Goal: Task Accomplishment & Management: Complete application form

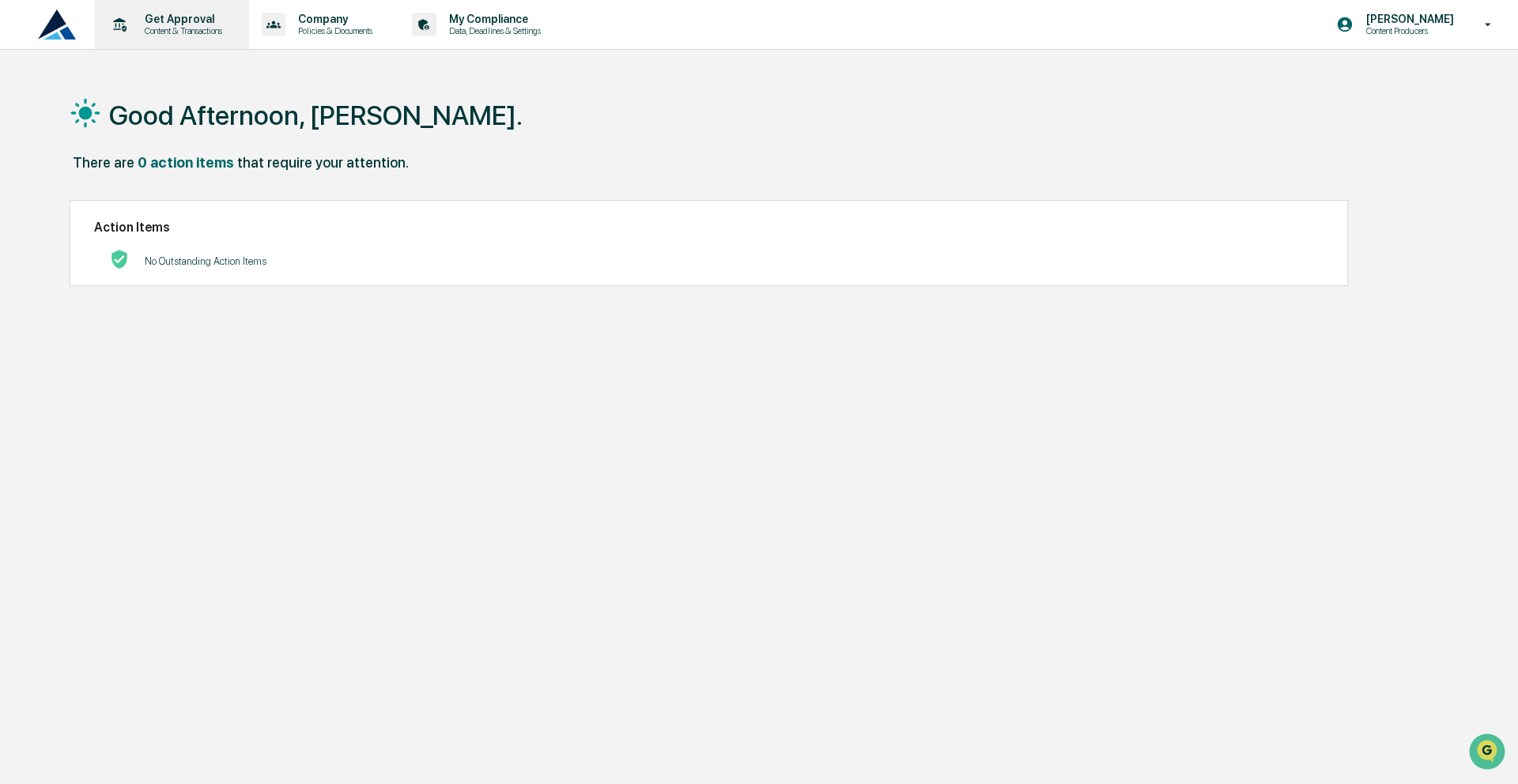
click at [211, 35] on p "Content & Transactions" at bounding box center [181, 30] width 98 height 11
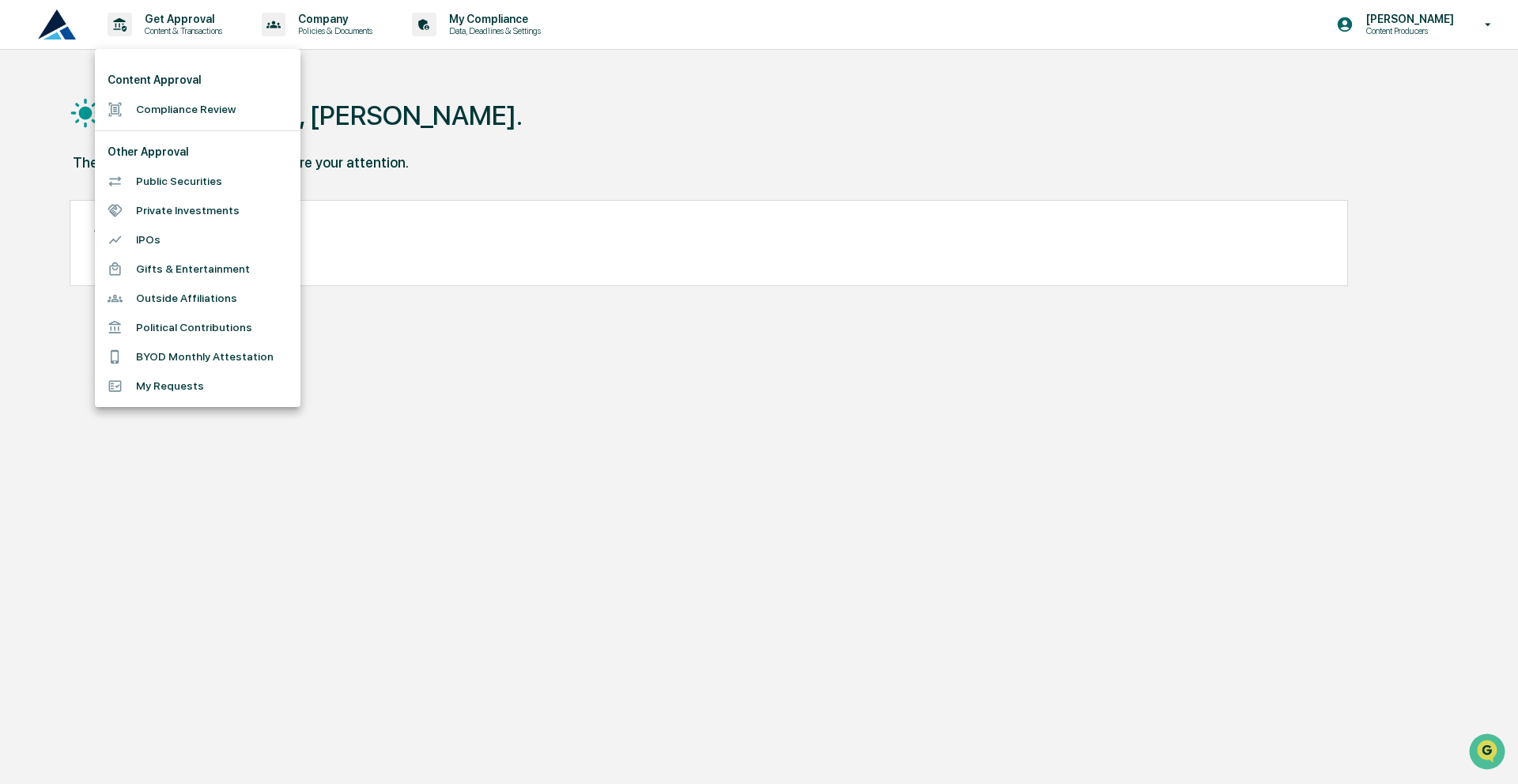
click at [203, 111] on li "Compliance Review" at bounding box center [198, 109] width 206 height 29
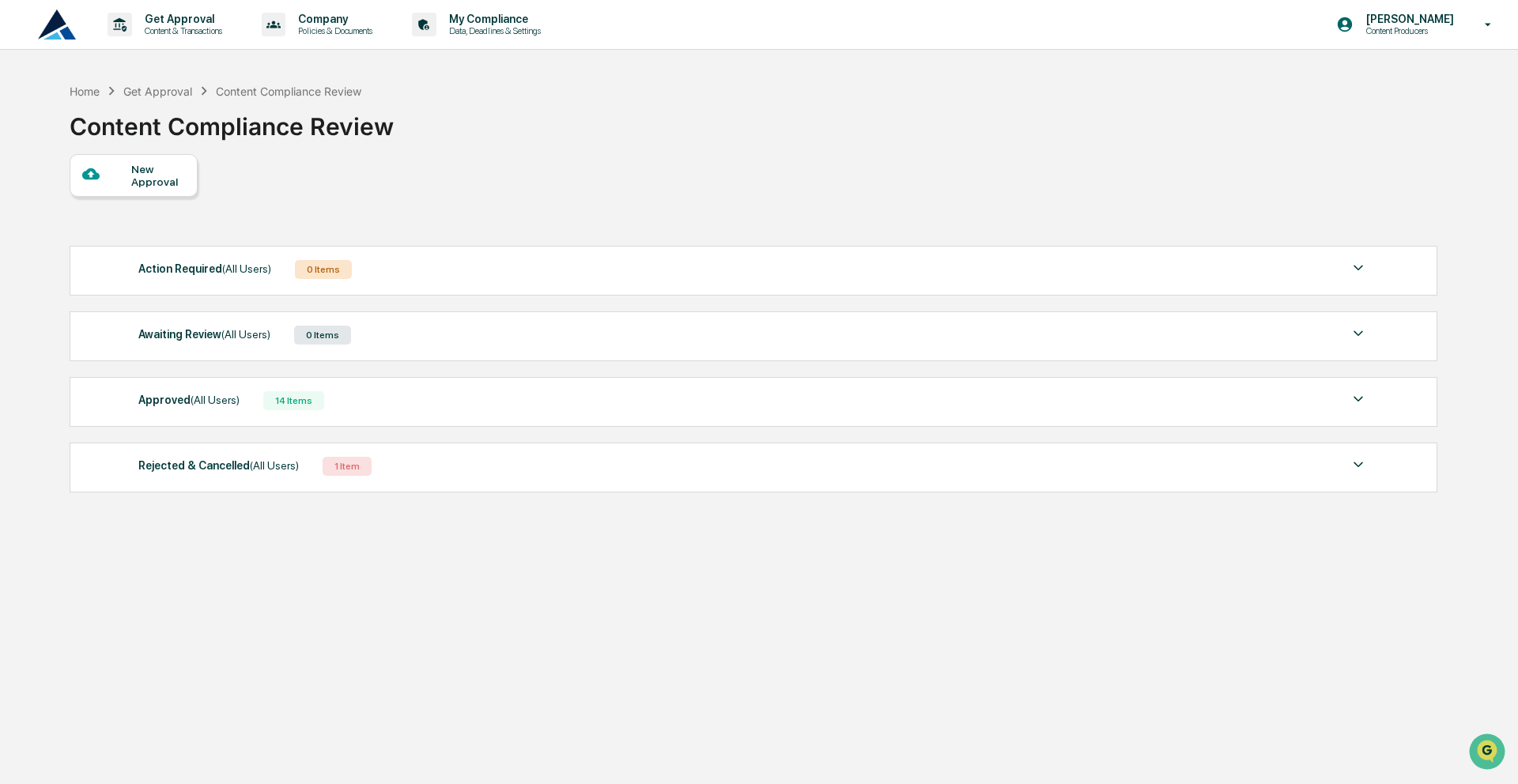
click at [92, 173] on icon at bounding box center [90, 174] width 17 height 12
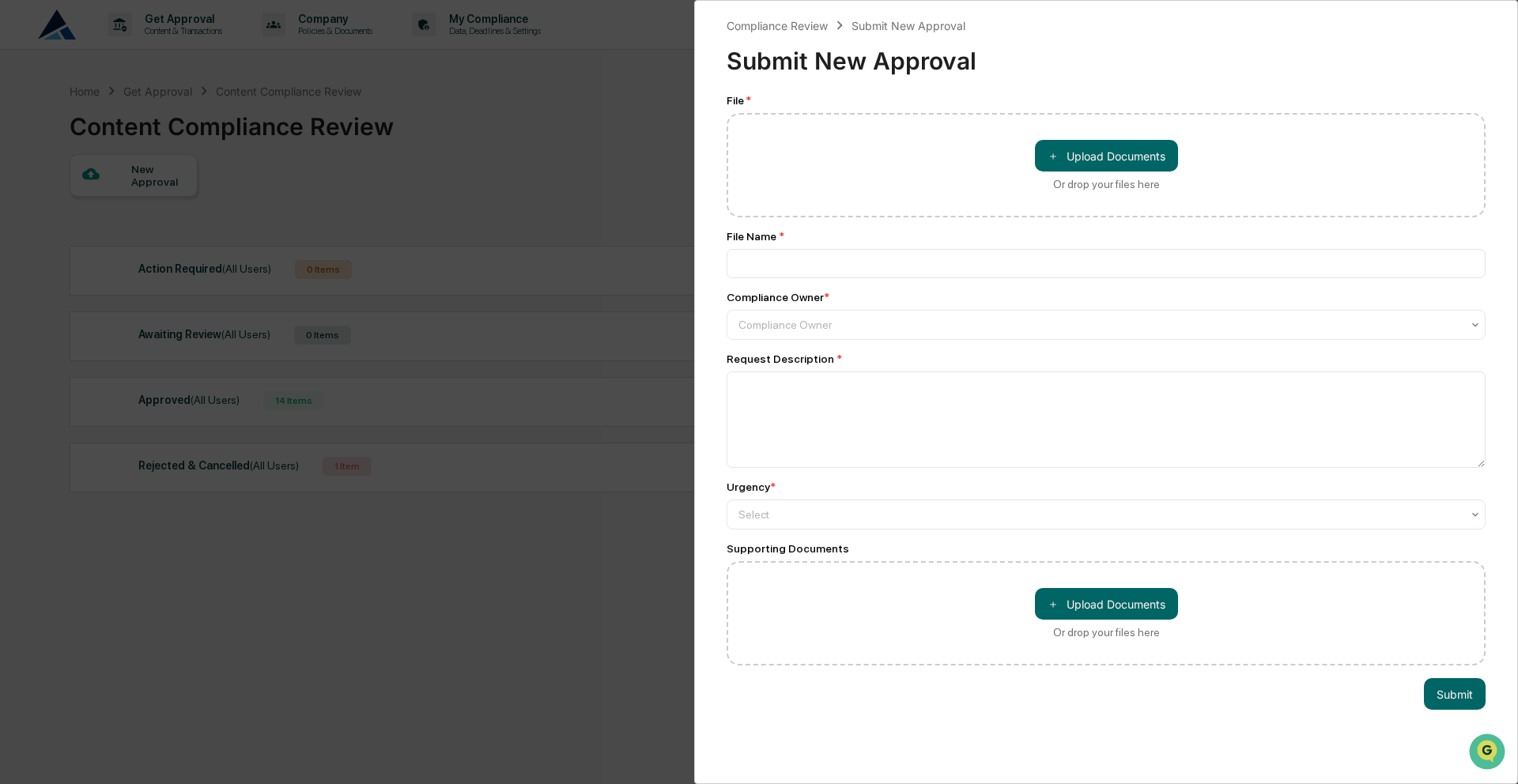
click at [1060, 178] on div "＋ Upload Documents Or drop your files here" at bounding box center [1106, 165] width 143 height 51
click at [0, 0] on input "＋ Upload Documents Or drop your files here" at bounding box center [0, 0] width 0 height 0
type input "**********"
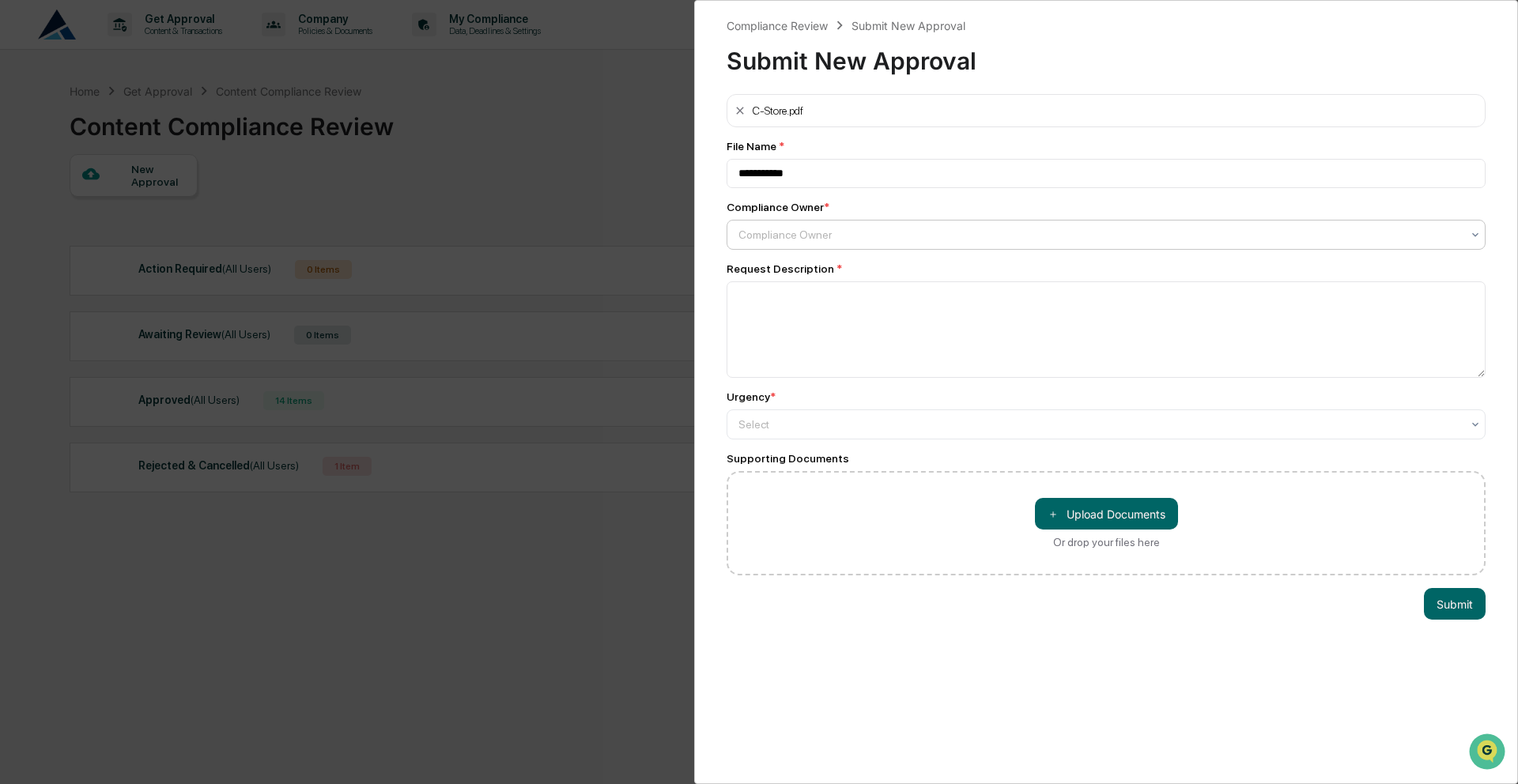
click at [901, 236] on div at bounding box center [1099, 235] width 722 height 16
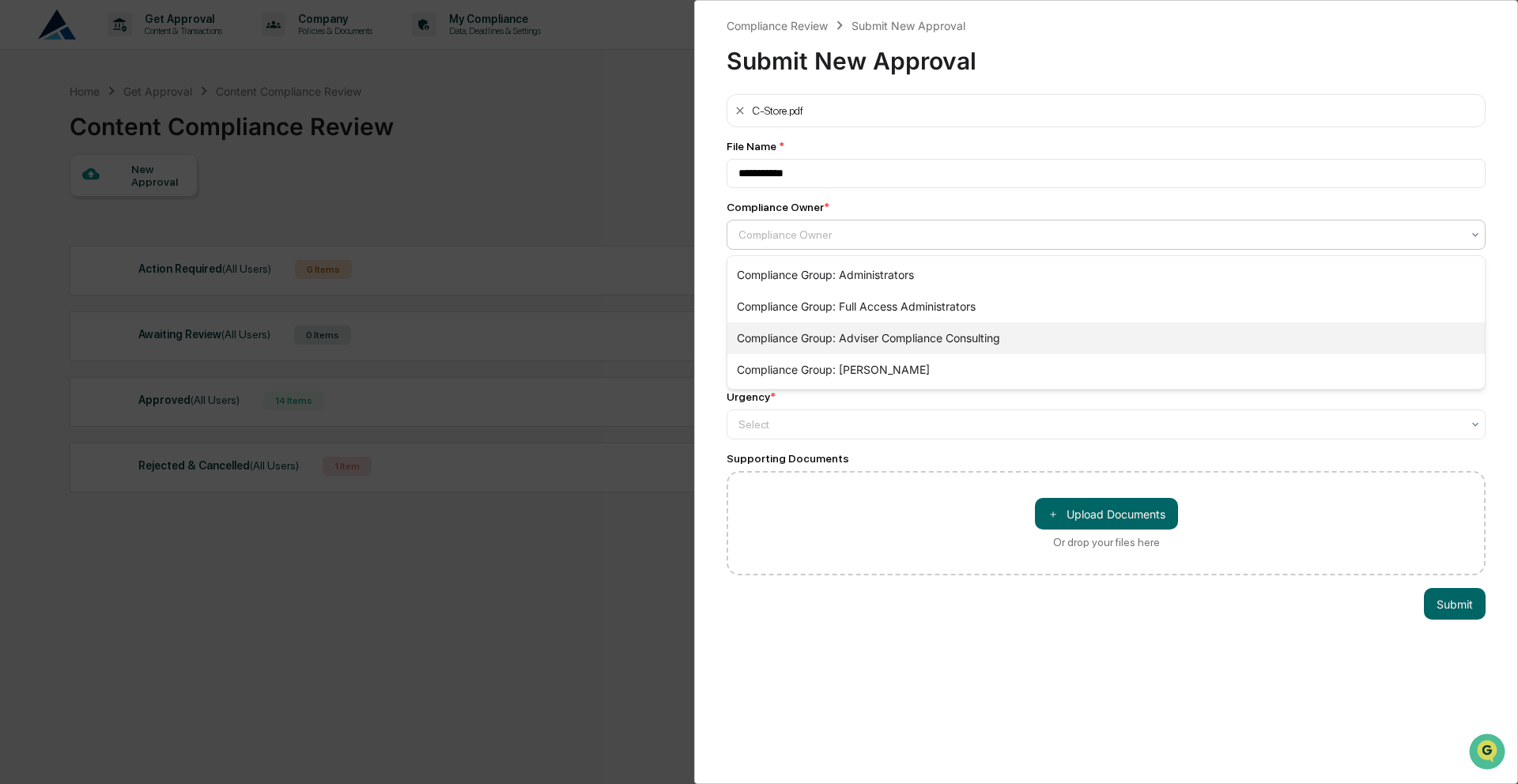
click at [931, 334] on div "Compliance Group: Adviser Compliance Consulting" at bounding box center [1105, 339] width 757 height 32
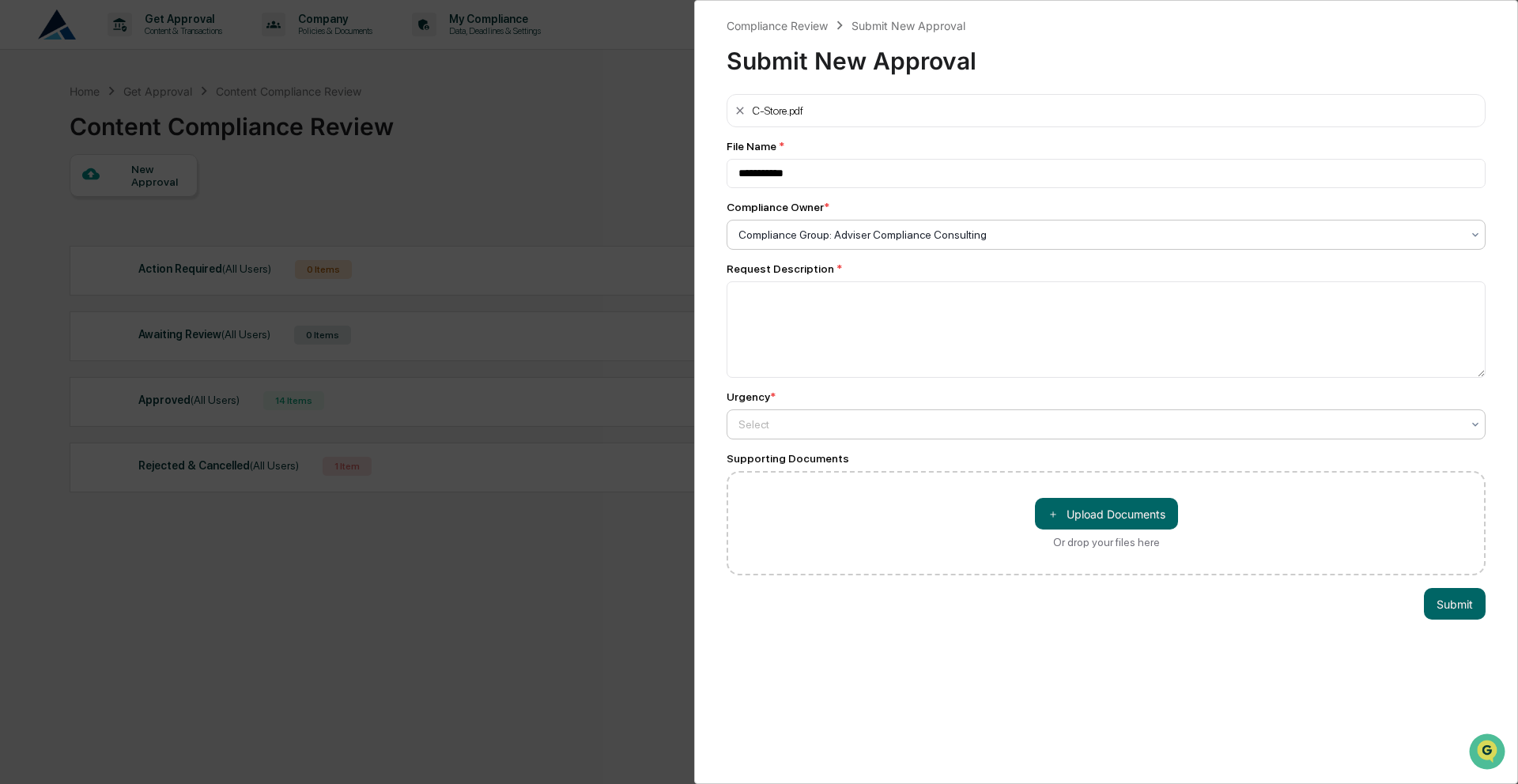
click at [922, 428] on div at bounding box center [1099, 425] width 722 height 16
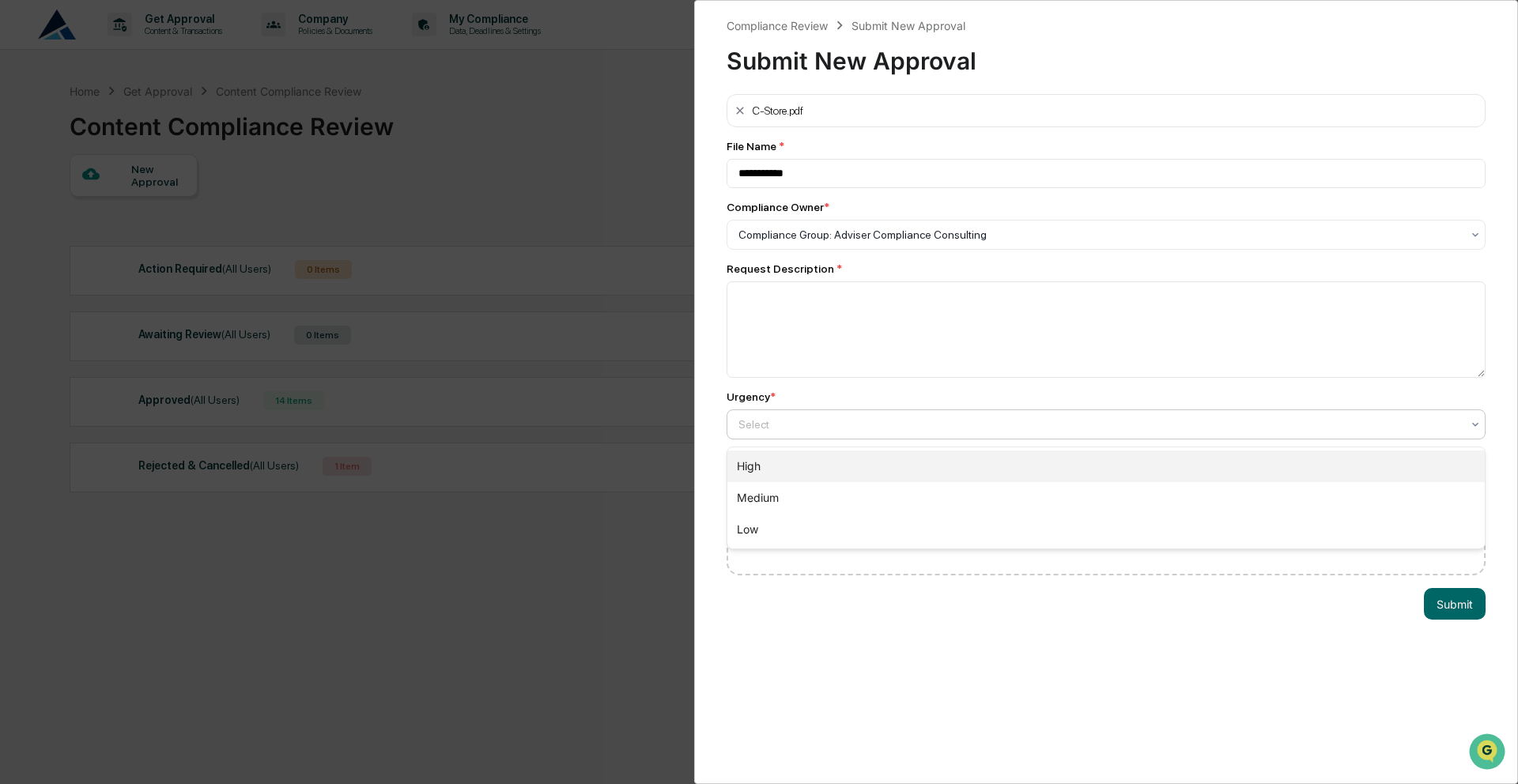
click at [803, 470] on div "High" at bounding box center [1105, 467] width 757 height 32
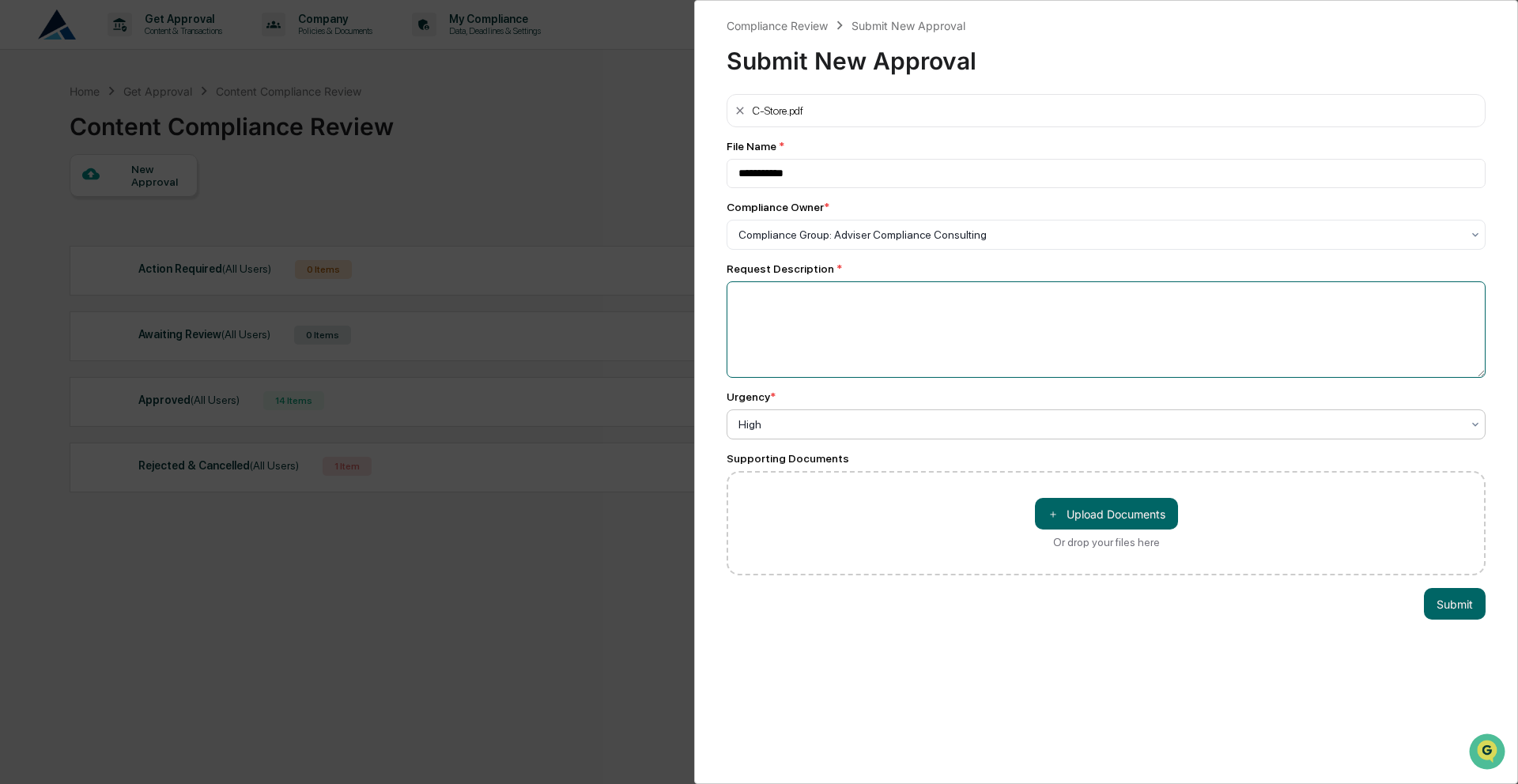
click at [864, 322] on textarea at bounding box center [1105, 329] width 759 height 96
click at [1464, 606] on button "Submit" at bounding box center [1455, 604] width 62 height 32
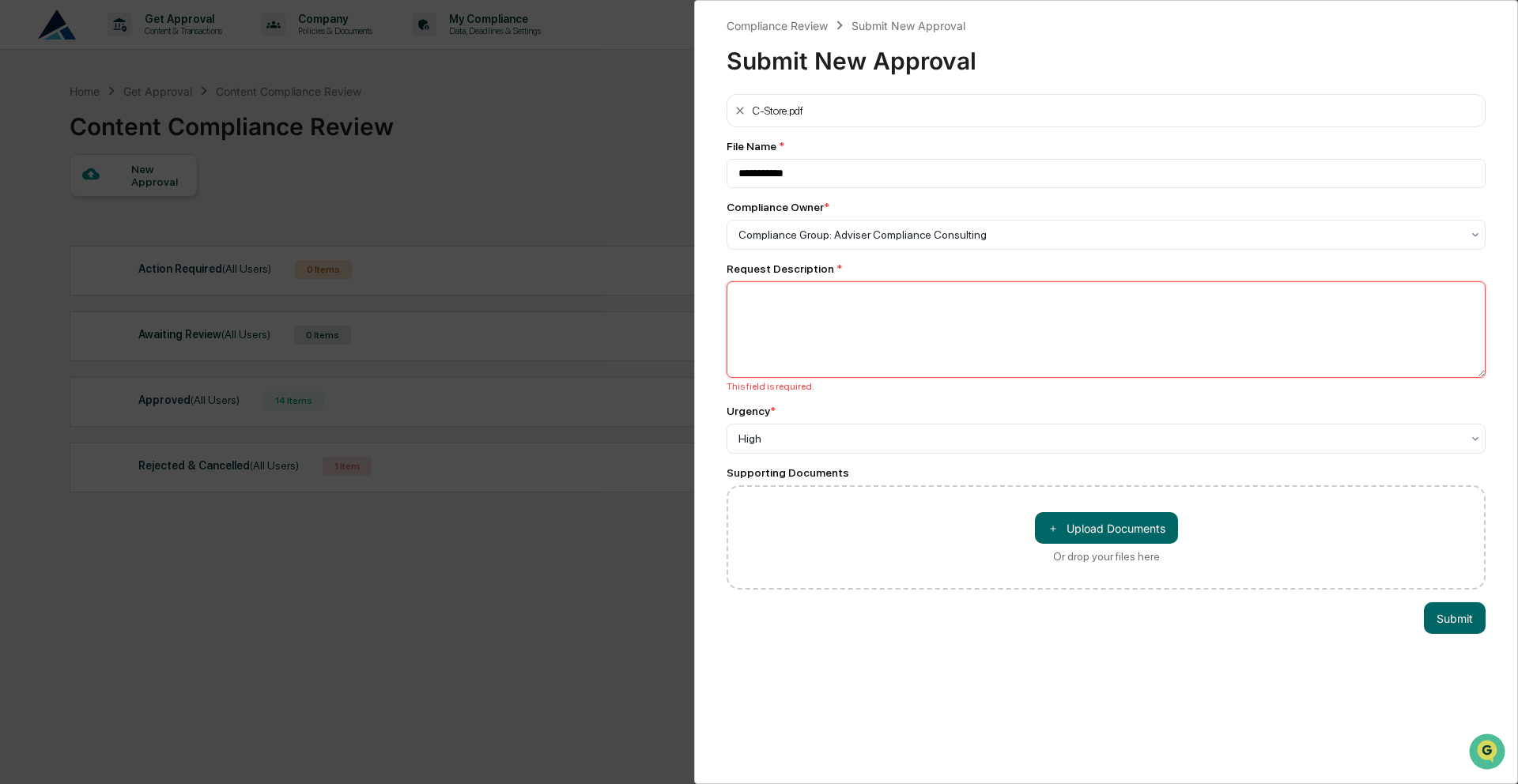
click at [961, 337] on textarea at bounding box center [1105, 329] width 759 height 96
type textarea "**********"
click at [1439, 618] on button "Submit" at bounding box center [1455, 618] width 62 height 32
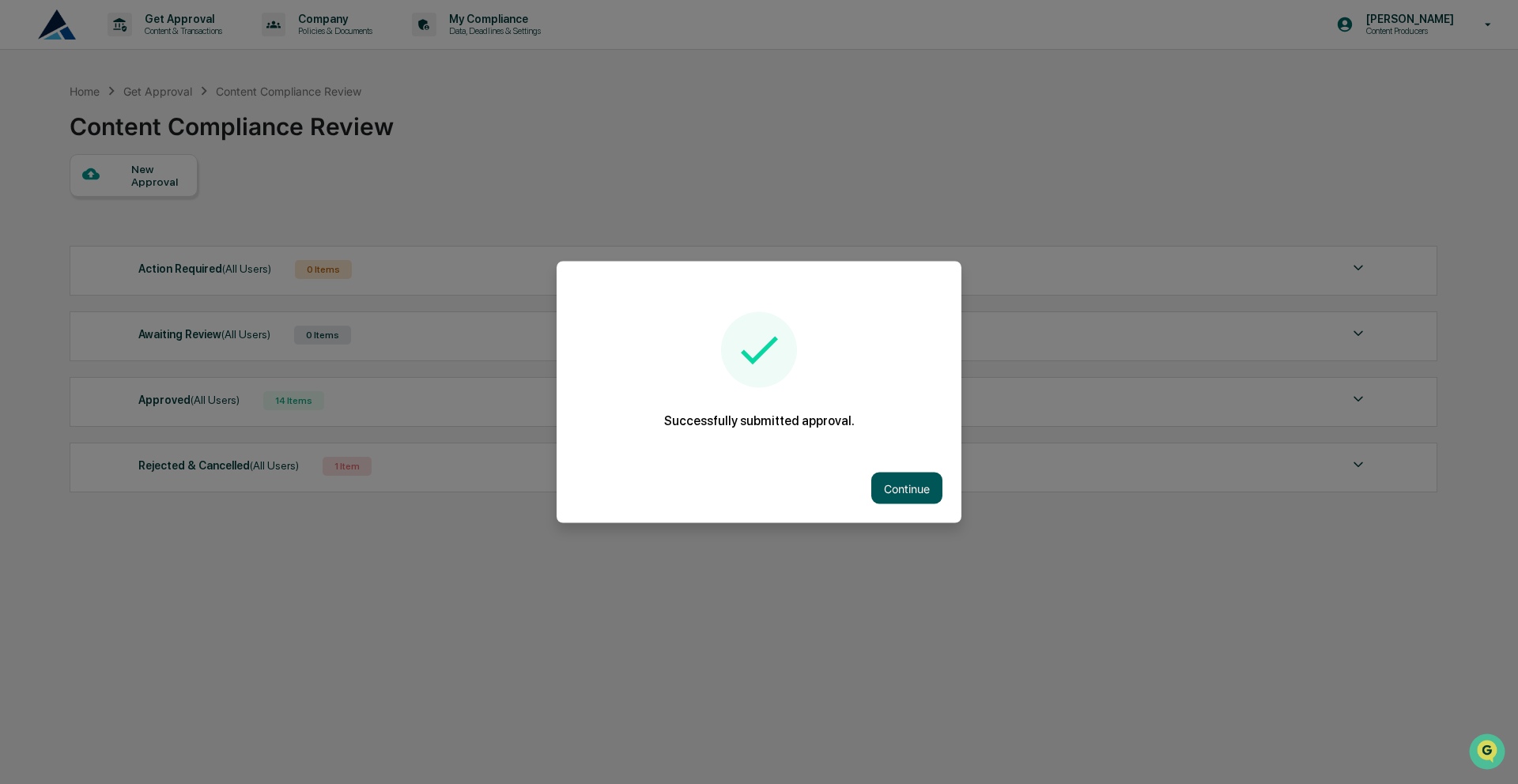
click at [900, 495] on button "Continue" at bounding box center [906, 489] width 71 height 32
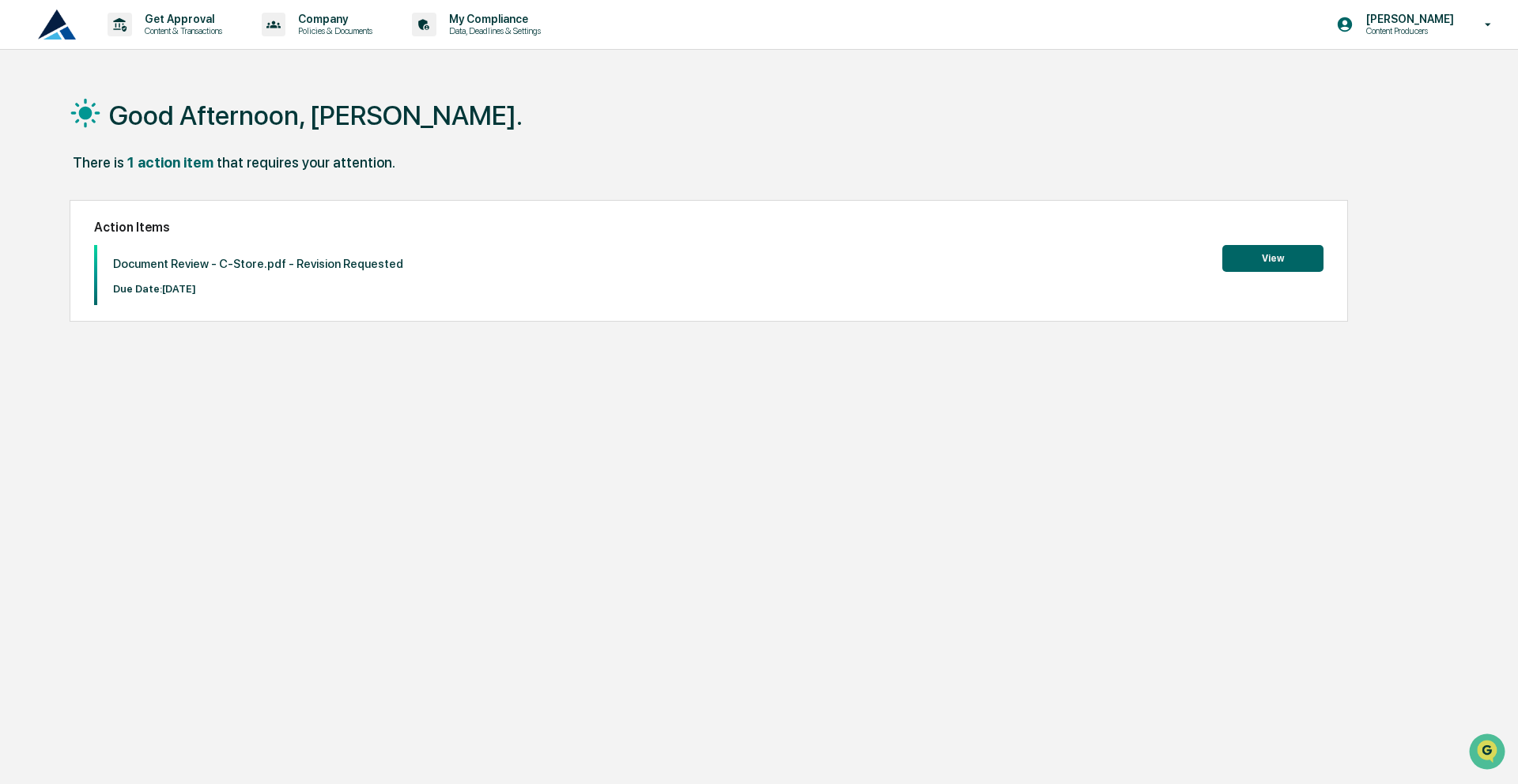
click at [1262, 261] on button "View" at bounding box center [1272, 258] width 101 height 27
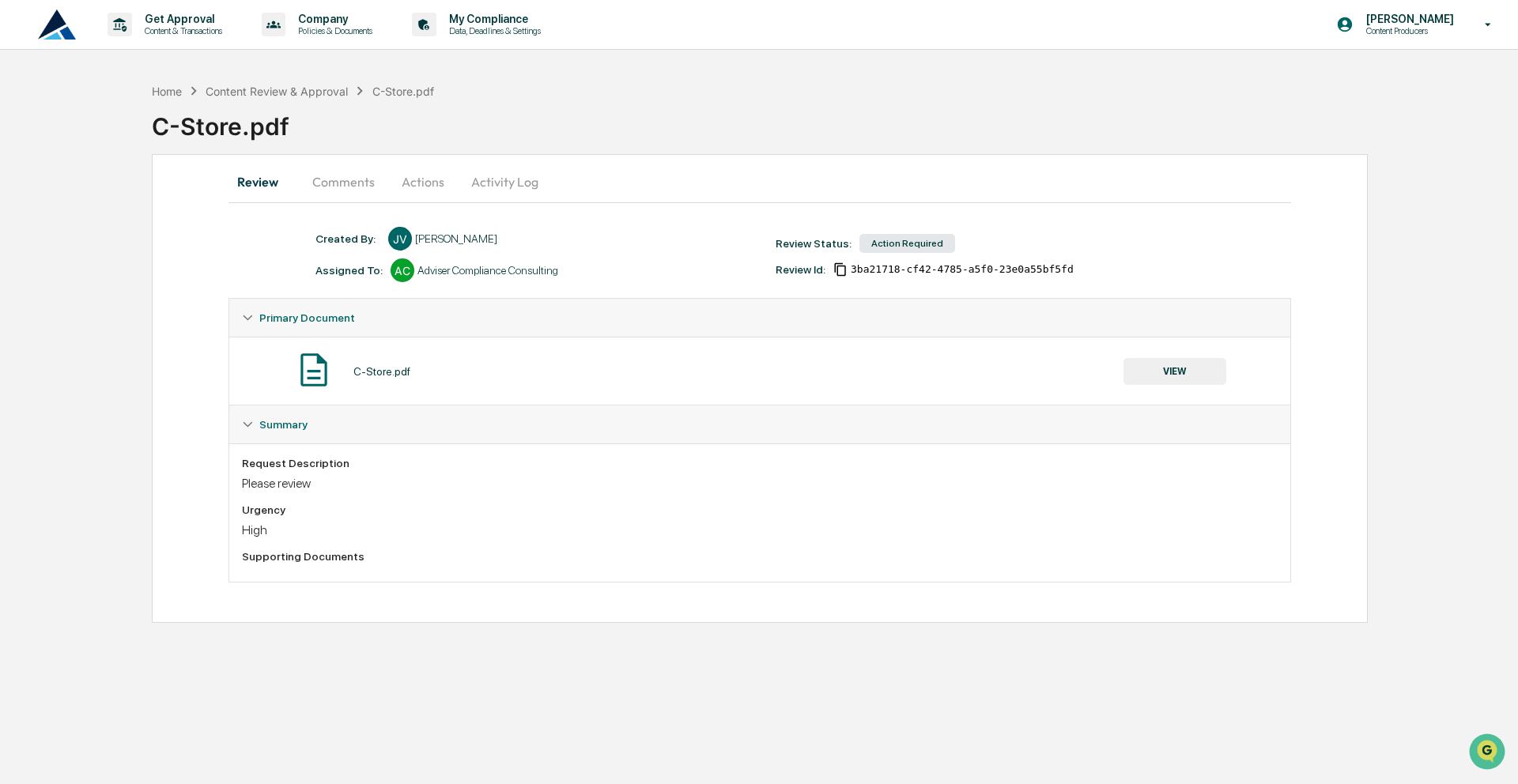
click at [478, 190] on button "Activity Log" at bounding box center [504, 182] width 92 height 38
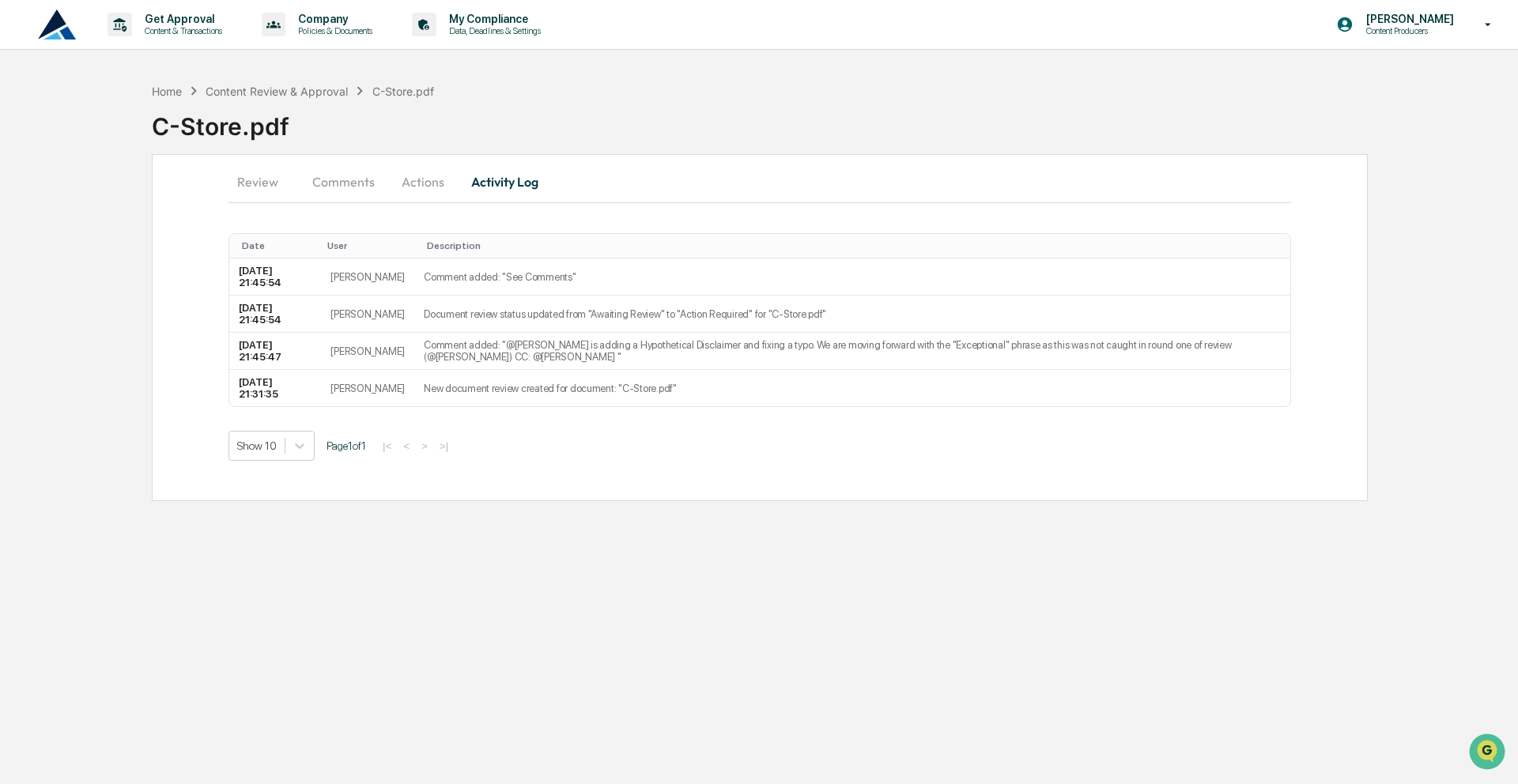
click at [346, 189] on button "Comments" at bounding box center [344, 182] width 88 height 38
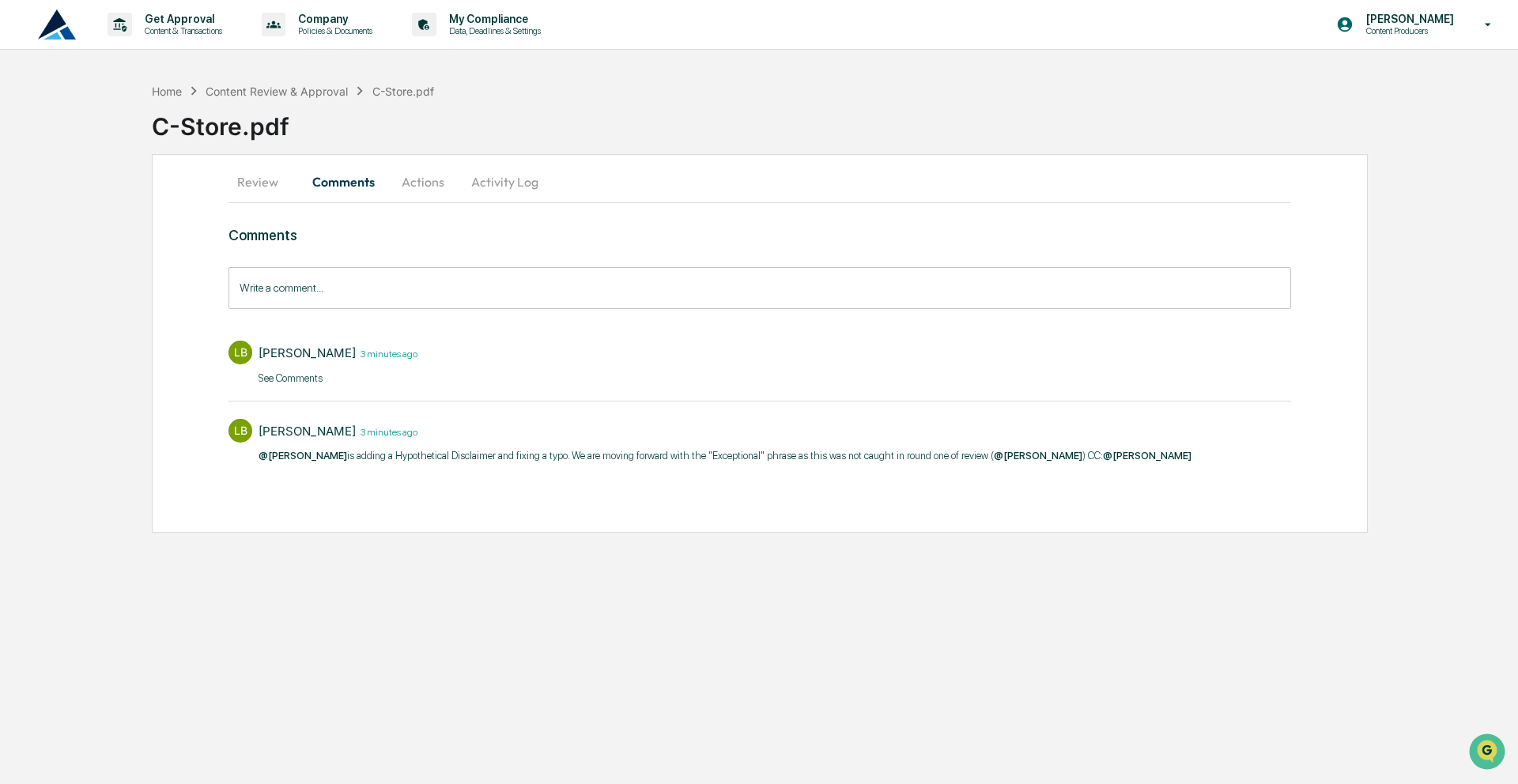
click at [439, 189] on button "Actions" at bounding box center [422, 182] width 71 height 38
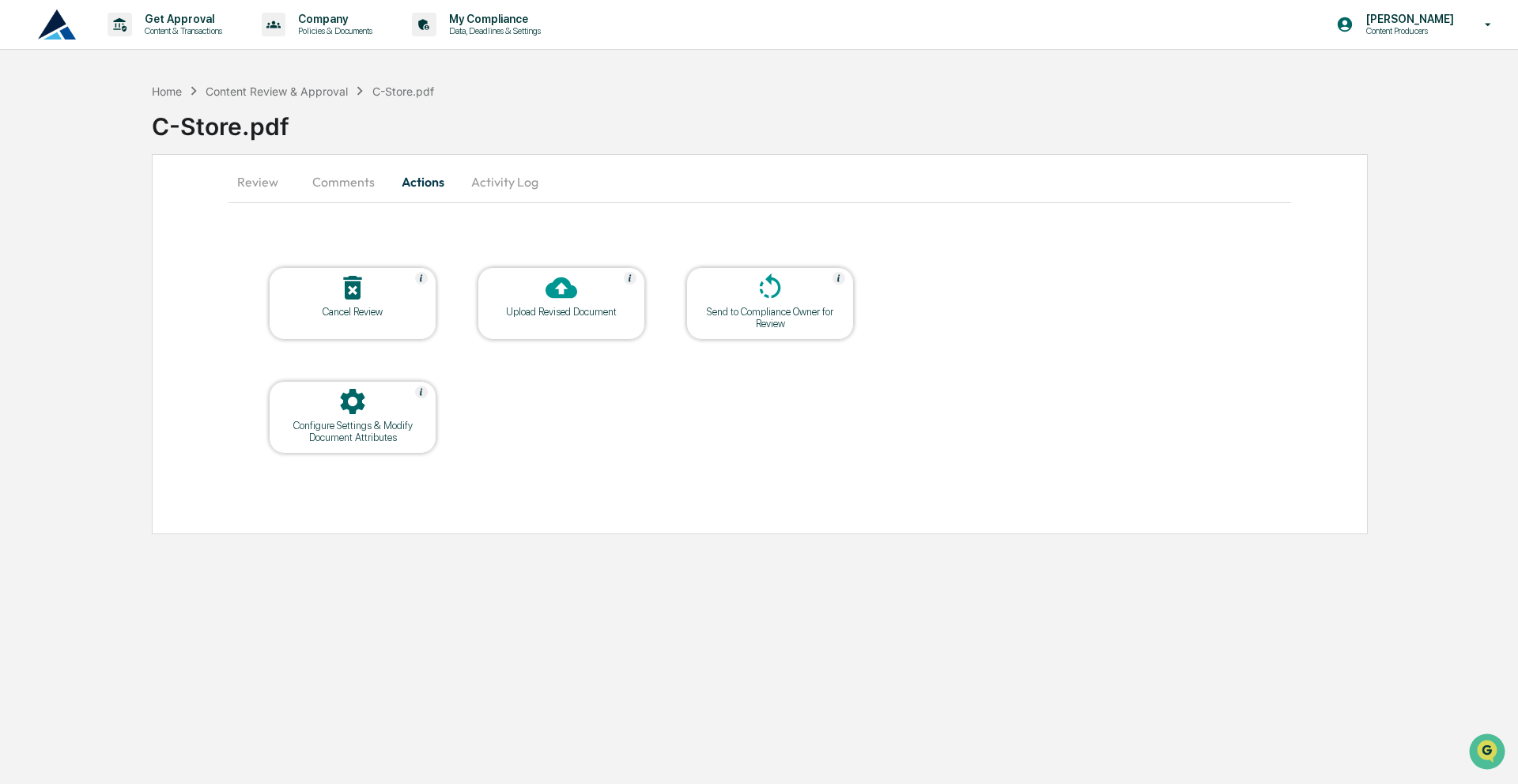
click at [727, 296] on div at bounding box center [770, 289] width 158 height 34
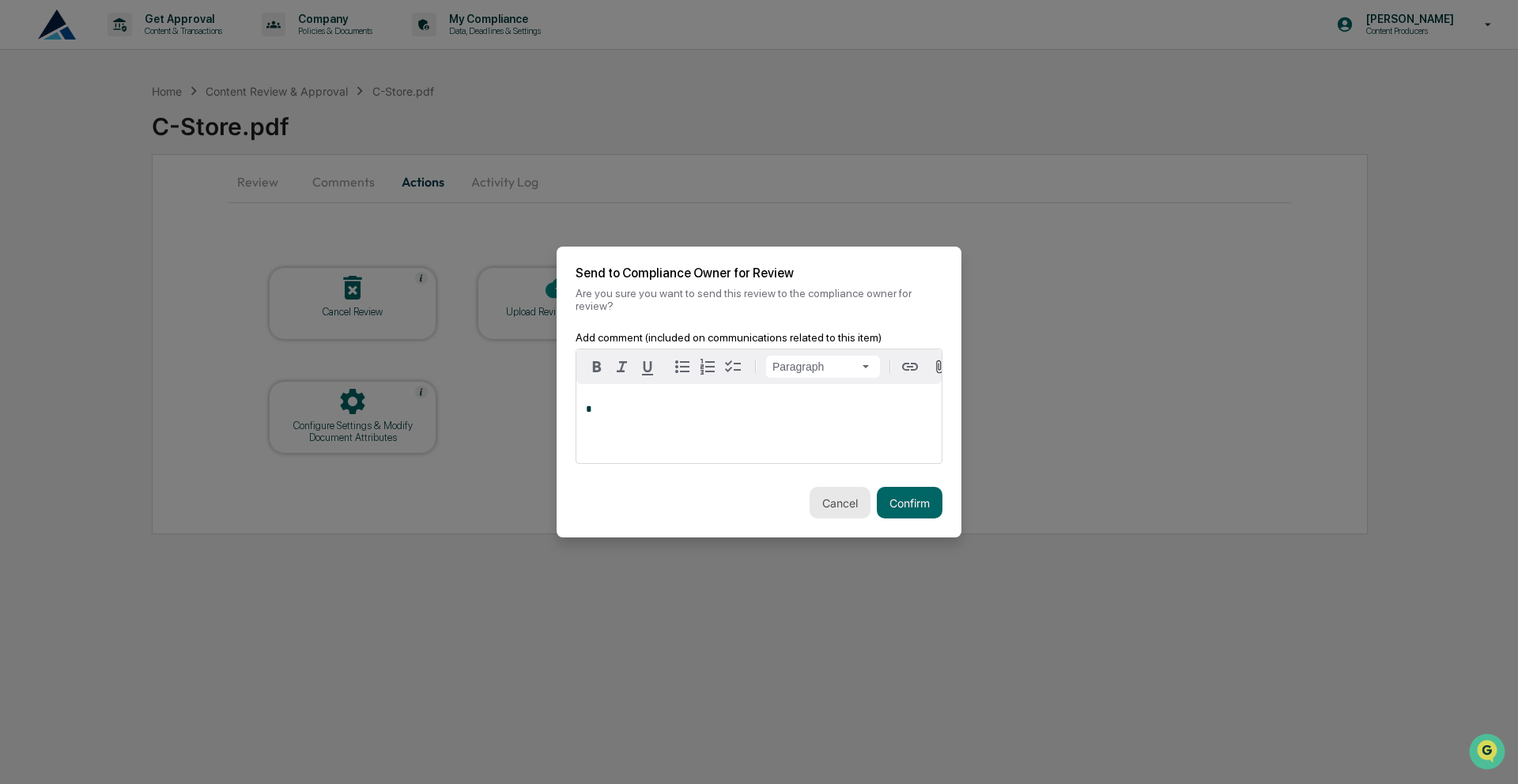
click at [840, 499] on button "Cancel" at bounding box center [839, 503] width 61 height 32
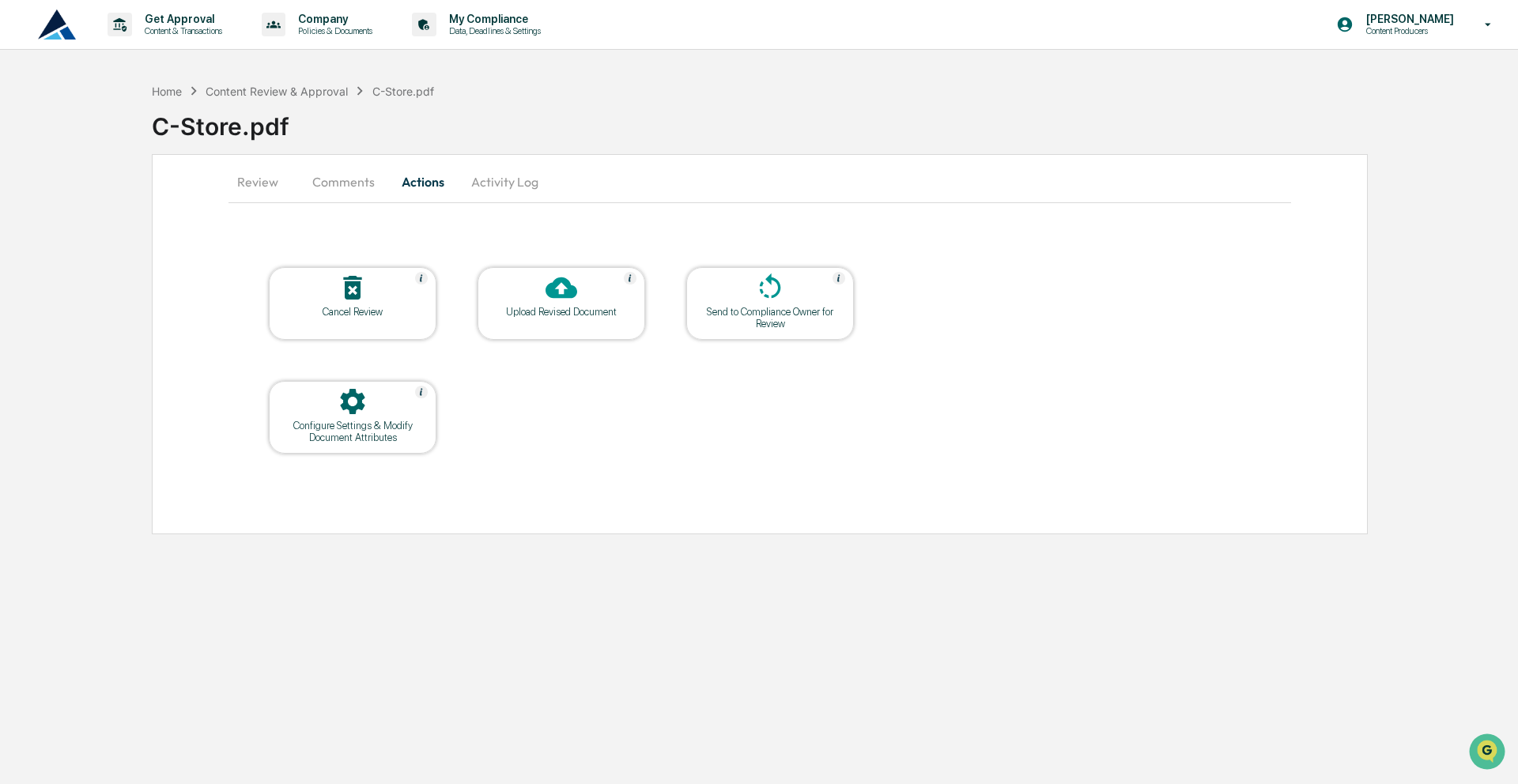
click at [529, 294] on div at bounding box center [561, 289] width 158 height 34
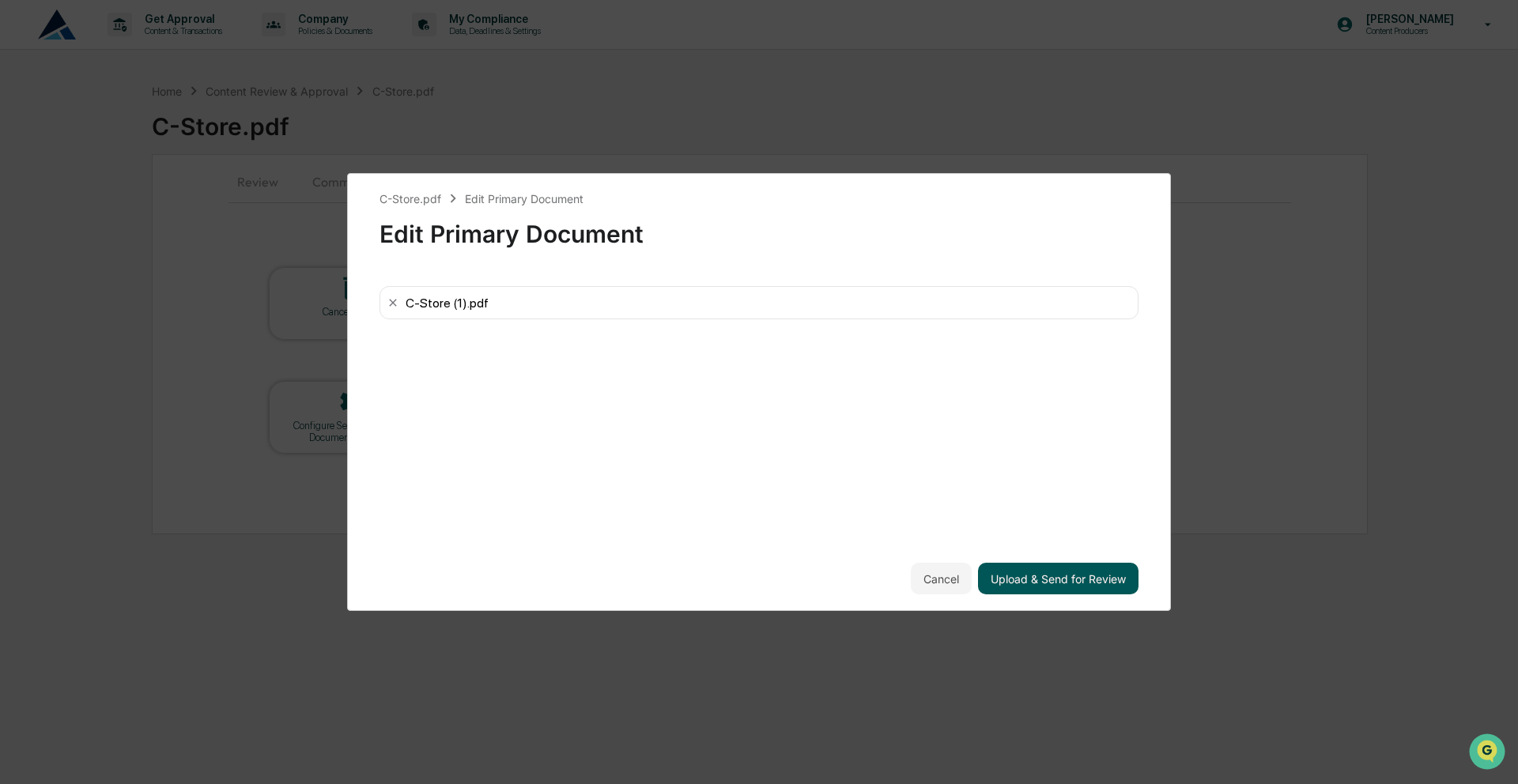
click at [1055, 579] on button "Upload & Send for Review" at bounding box center [1058, 579] width 160 height 32
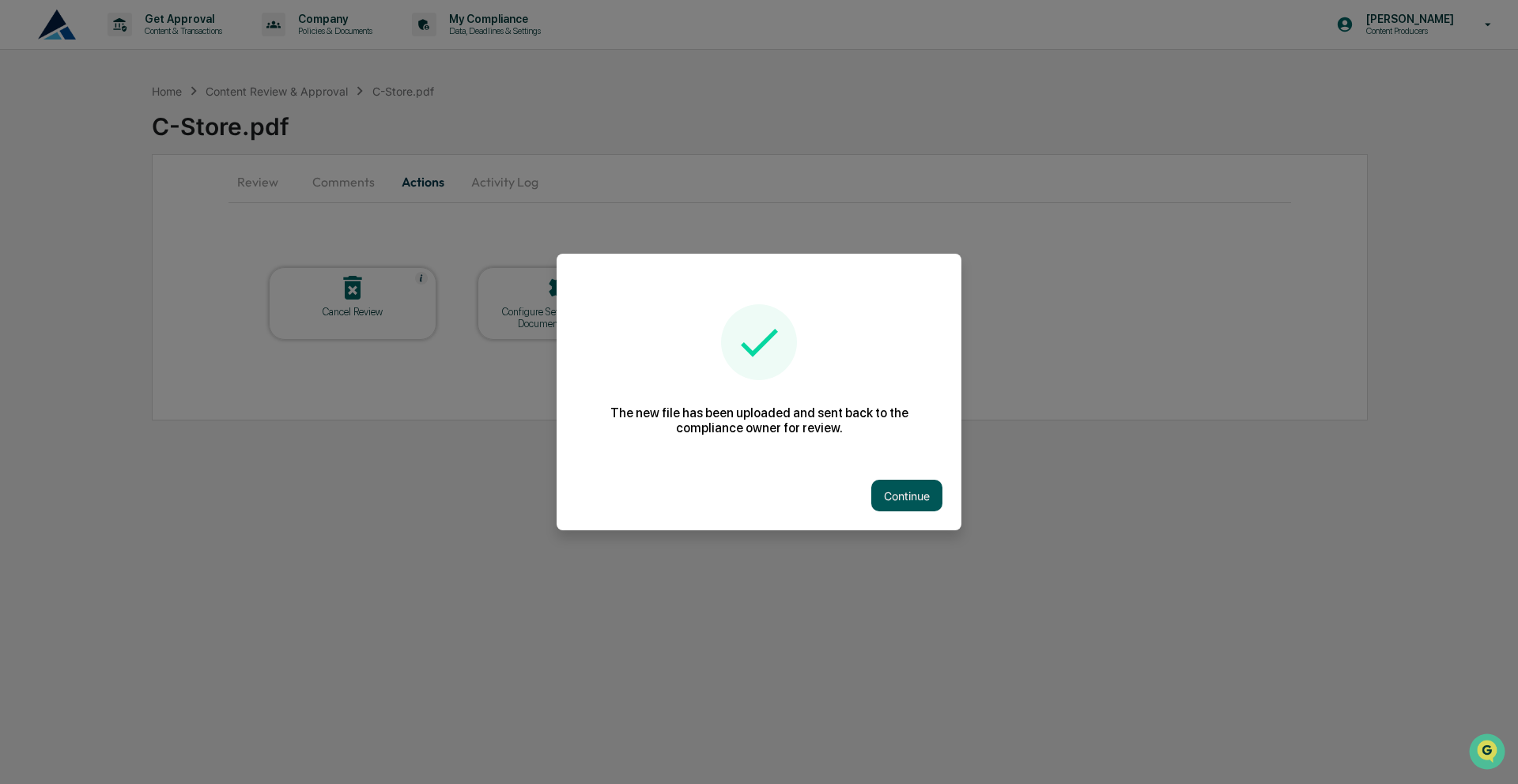
click at [891, 509] on button "Continue" at bounding box center [906, 496] width 71 height 32
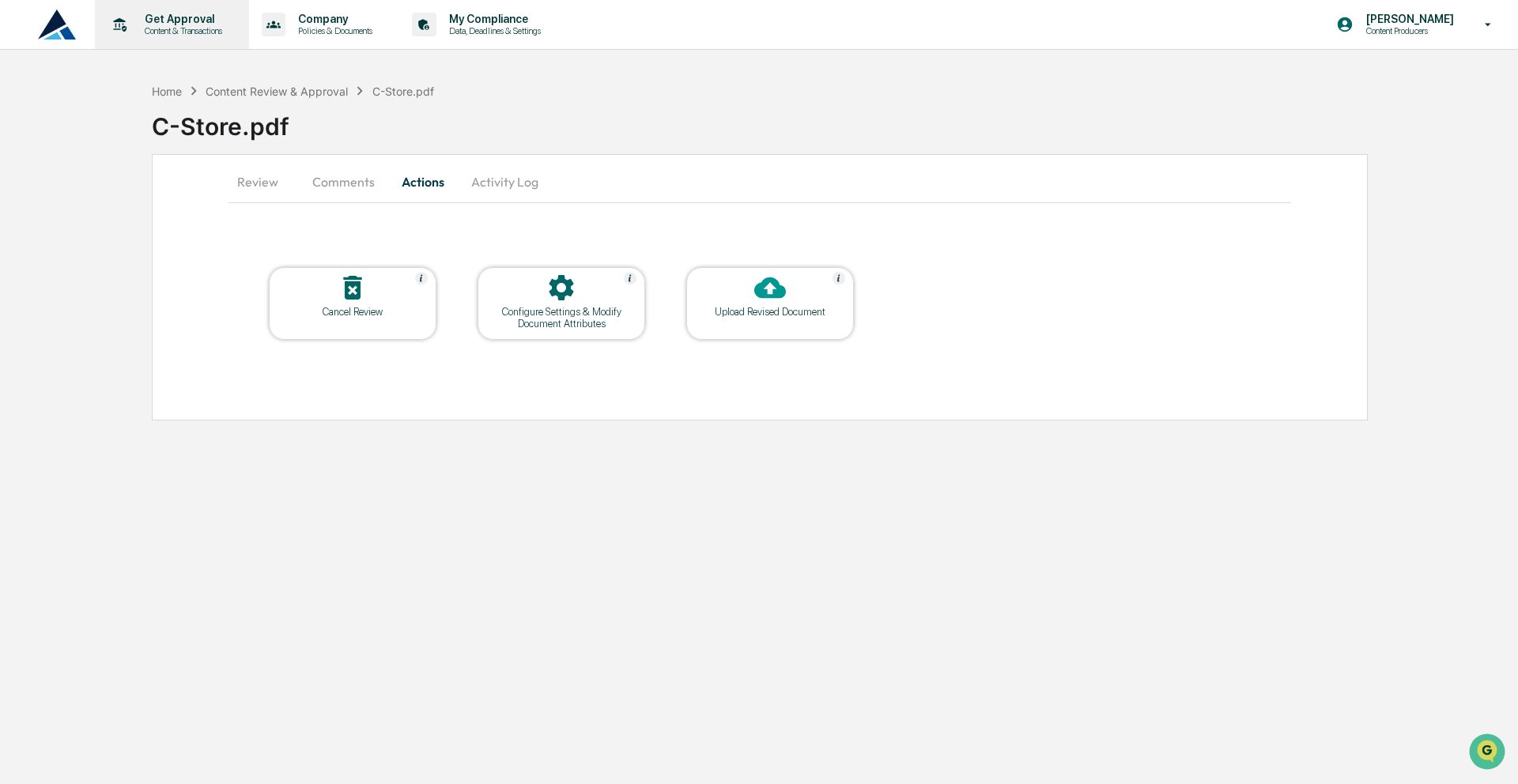
click at [204, 31] on p "Content & Transactions" at bounding box center [181, 30] width 98 height 11
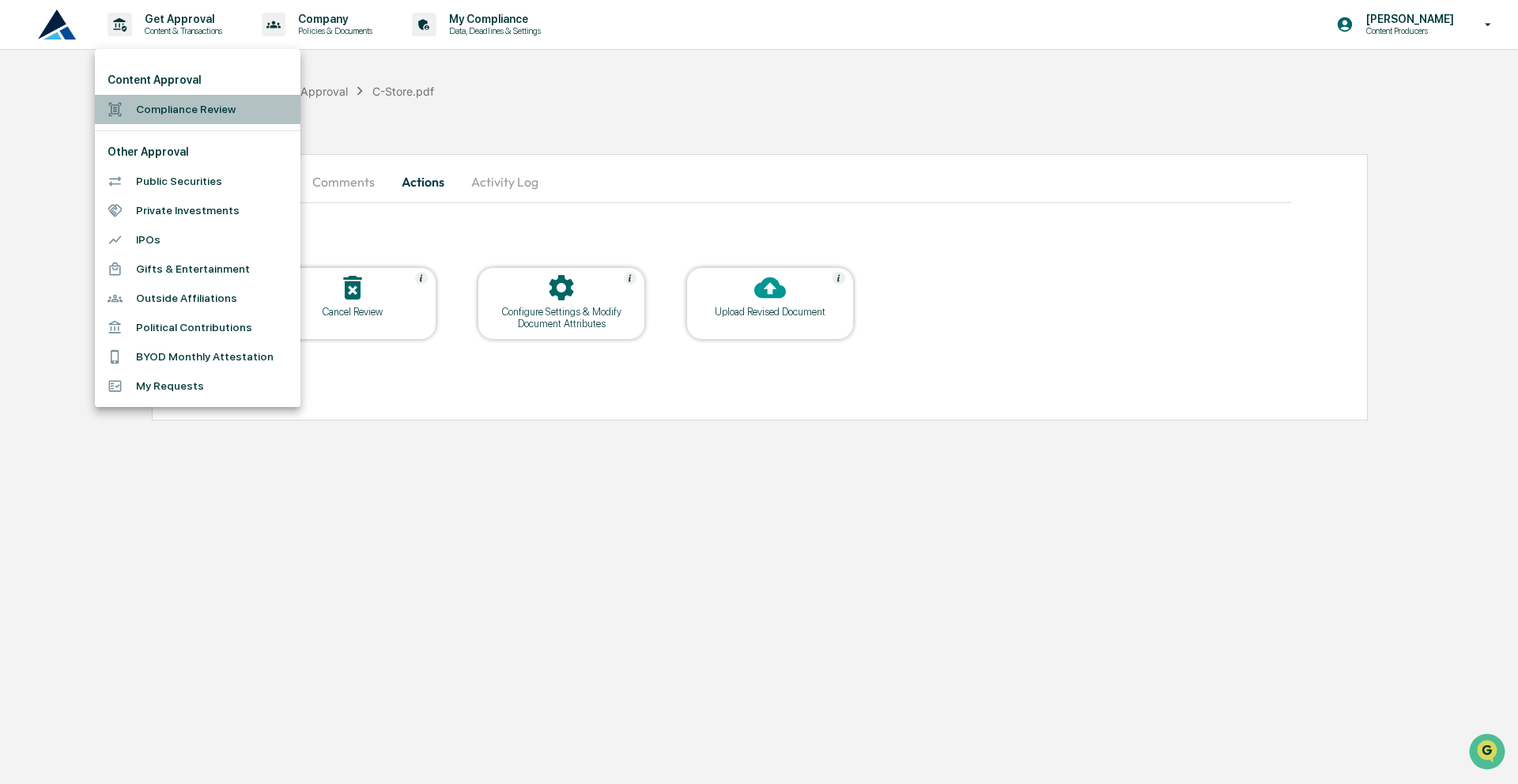
click at [205, 111] on li "Compliance Review" at bounding box center [198, 109] width 206 height 29
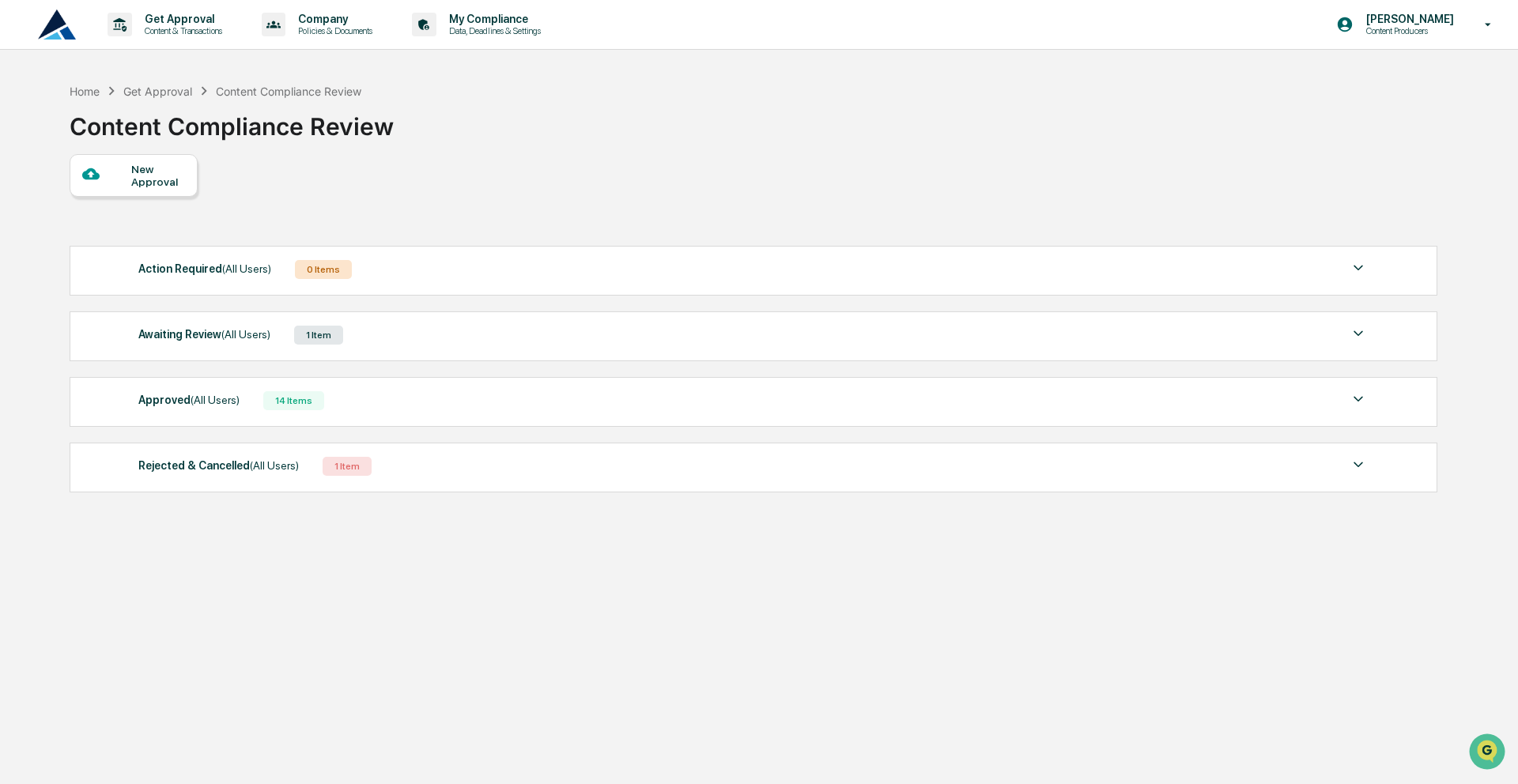
click at [385, 357] on div "Awaiting Review (All Users) 1 Item File Name Review Id Created Date Requested B…" at bounding box center [753, 336] width 1367 height 50
click at [343, 334] on div "1 Item" at bounding box center [318, 335] width 49 height 19
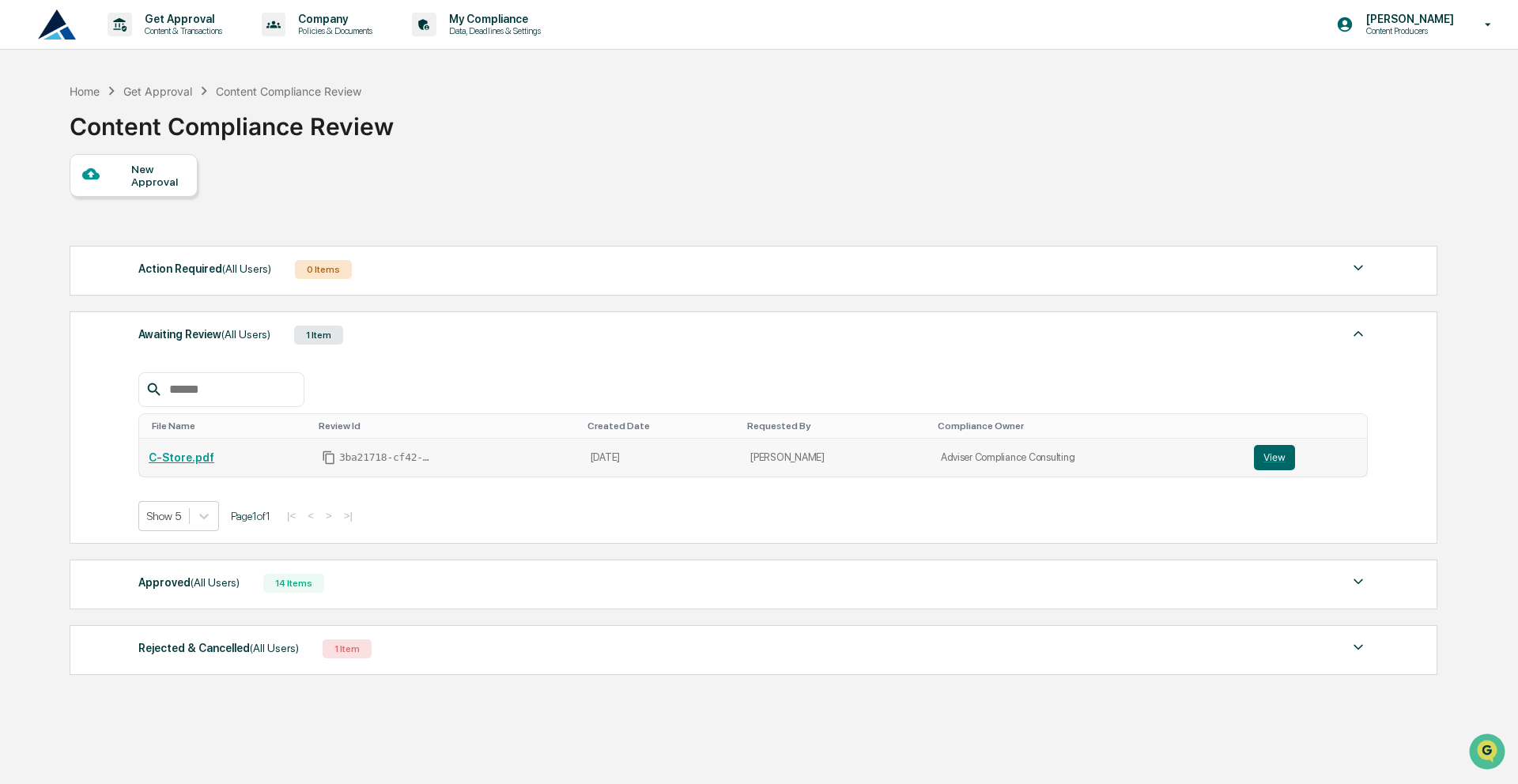
click at [207, 460] on link "C-Store.pdf" at bounding box center [182, 457] width 66 height 13
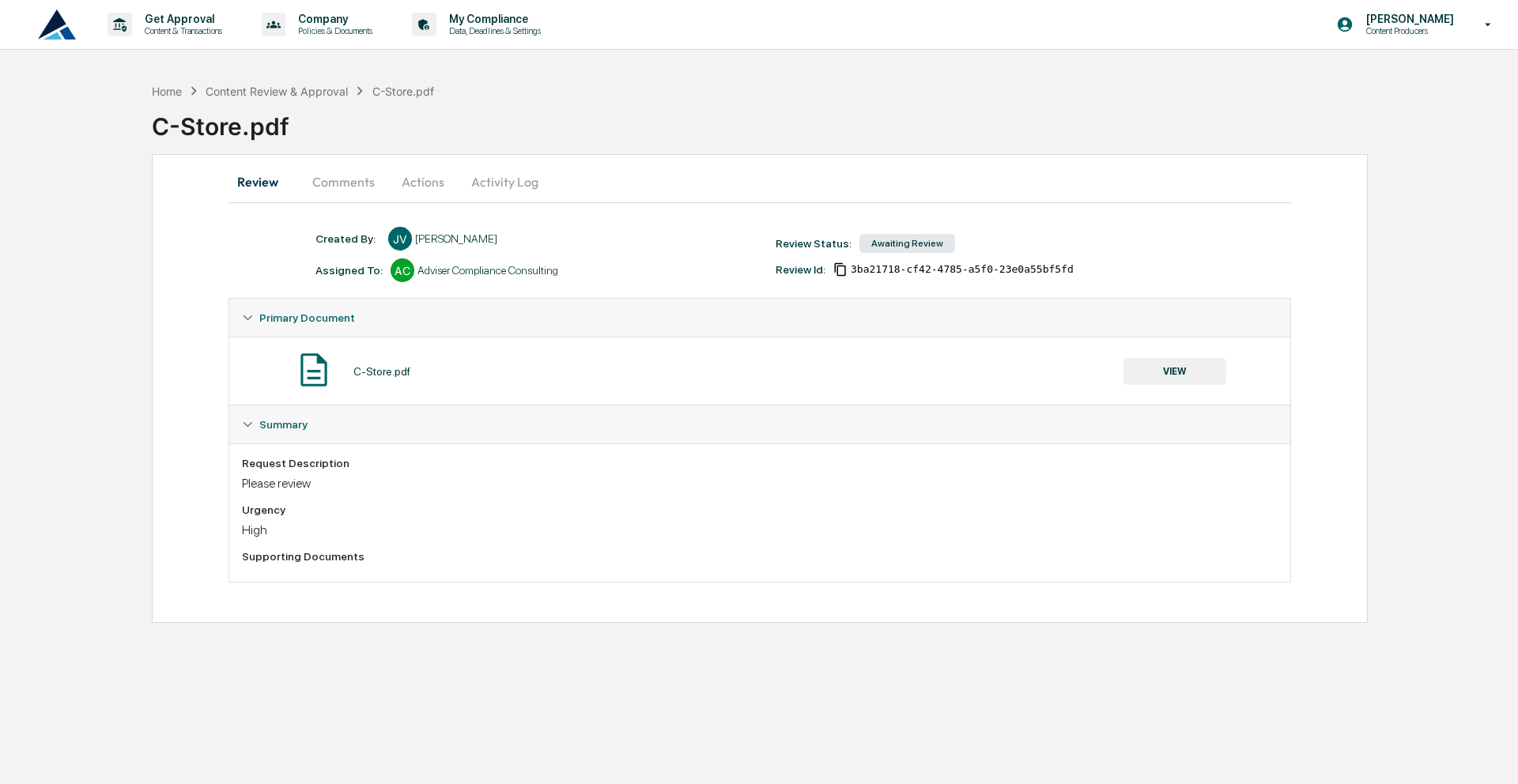
click at [364, 175] on button "Comments" at bounding box center [344, 182] width 88 height 38
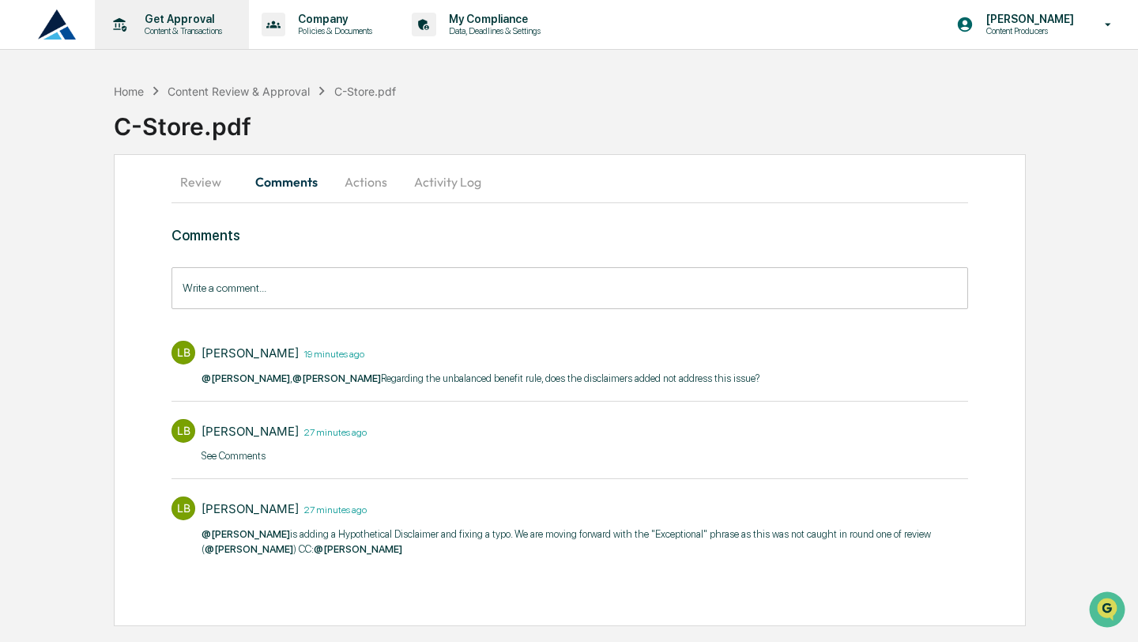
click at [190, 30] on p "Content & Transactions" at bounding box center [181, 30] width 98 height 11
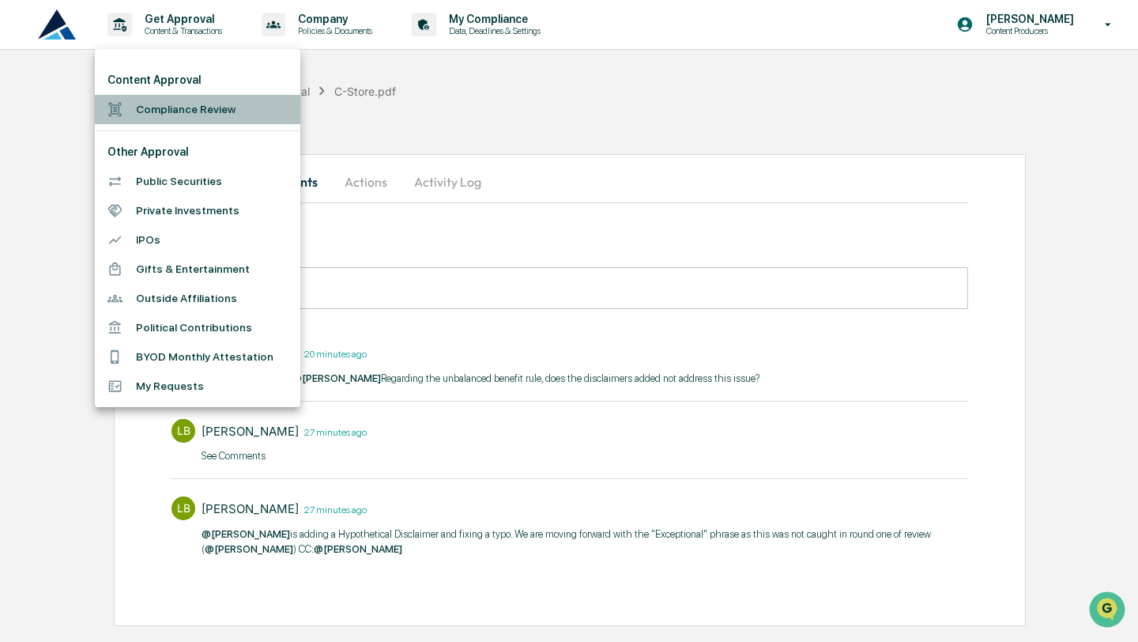
click at [202, 121] on li "Compliance Review" at bounding box center [198, 109] width 206 height 29
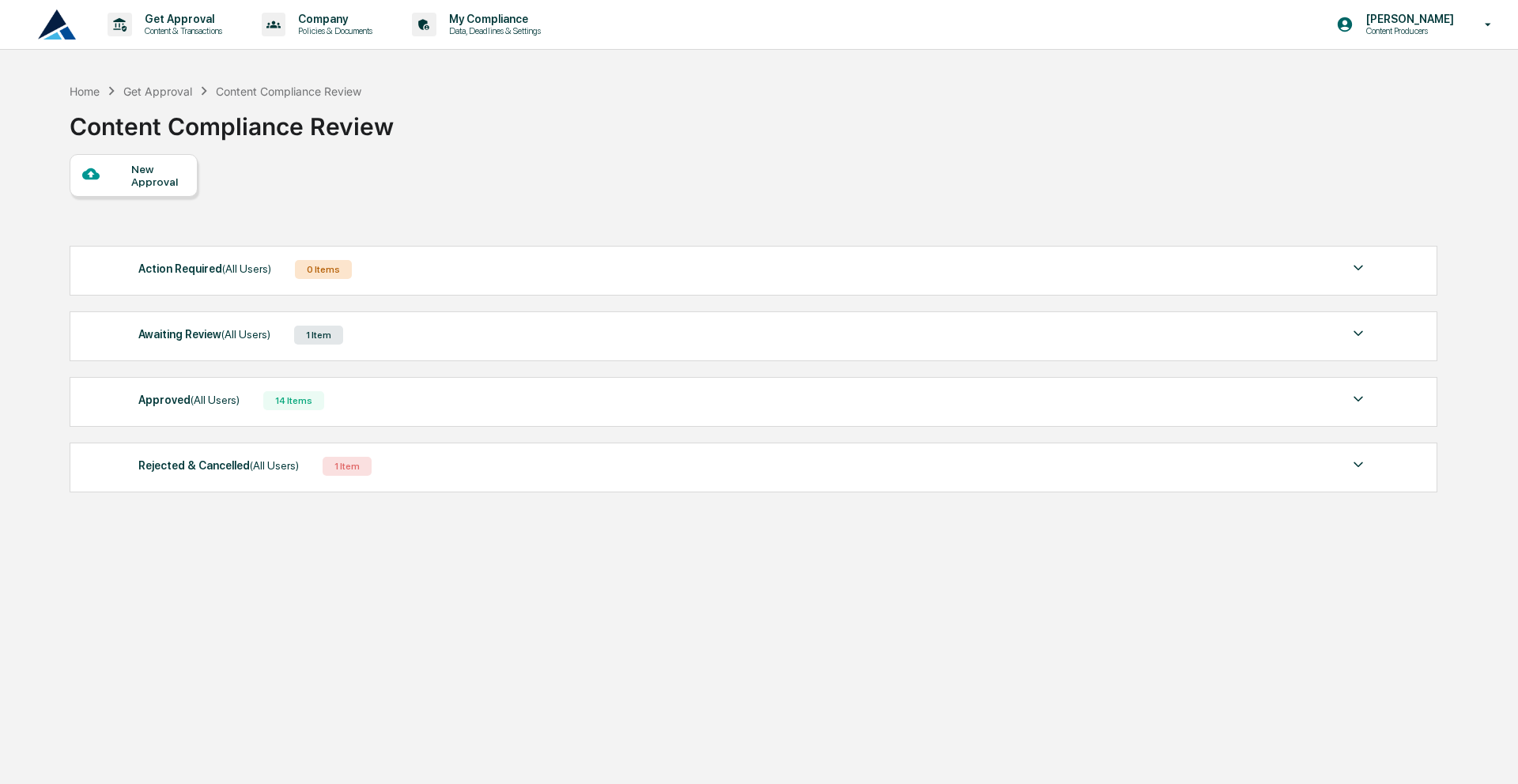
click at [343, 327] on div "1 Item" at bounding box center [318, 335] width 49 height 19
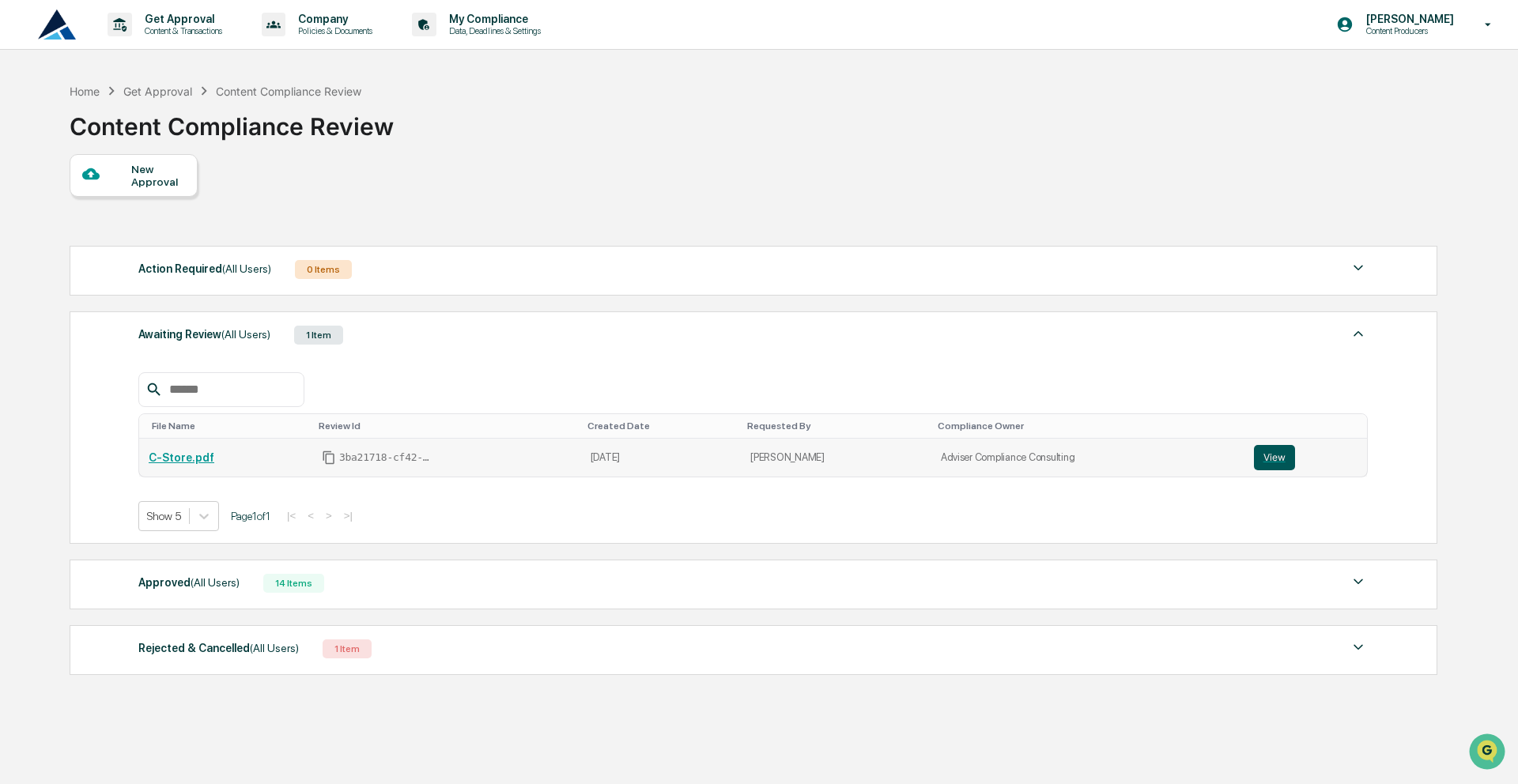
click at [1276, 463] on button "View" at bounding box center [1274, 457] width 41 height 25
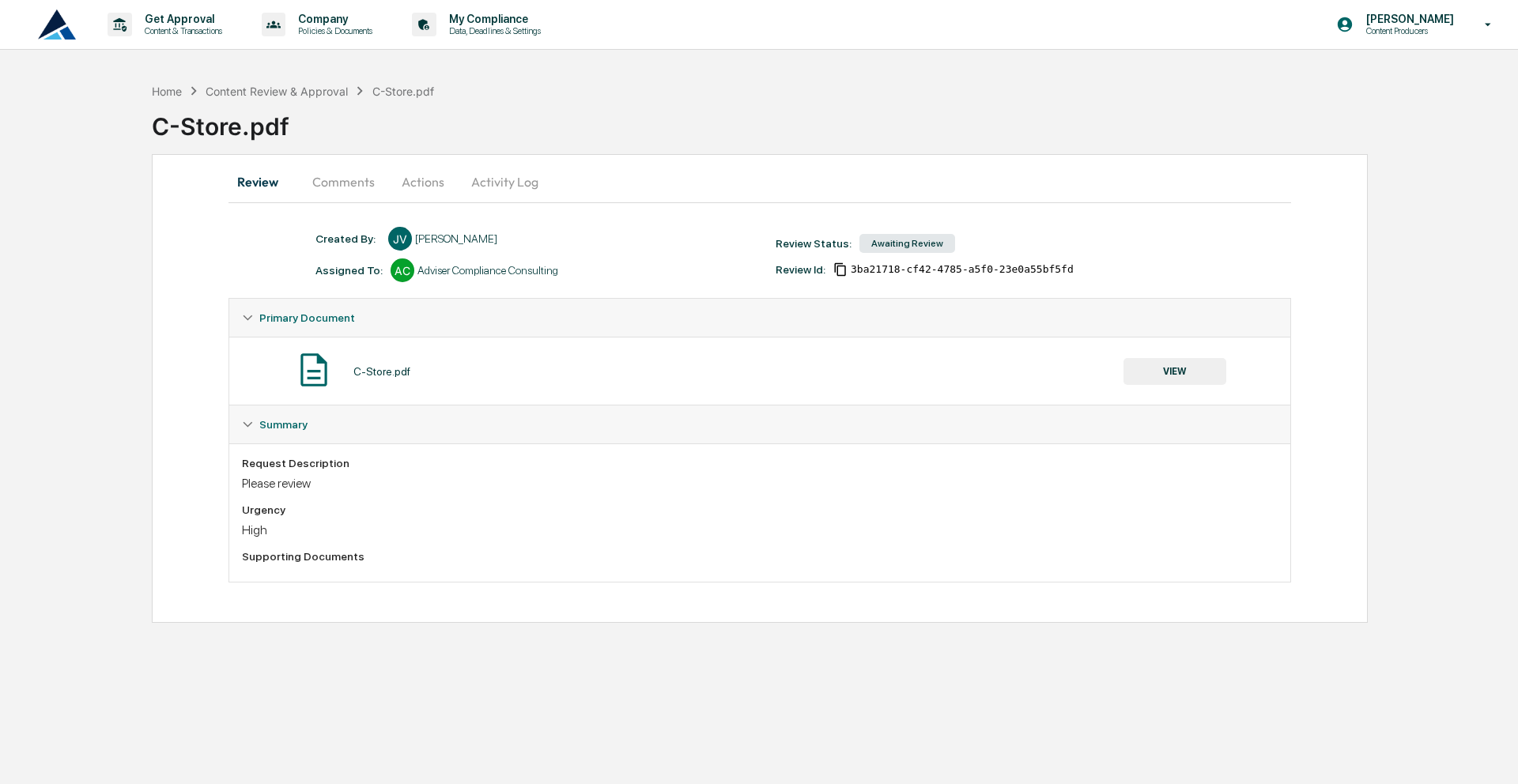
click at [328, 190] on button "Comments" at bounding box center [344, 182] width 88 height 38
click at [424, 191] on button "Actions" at bounding box center [422, 182] width 71 height 38
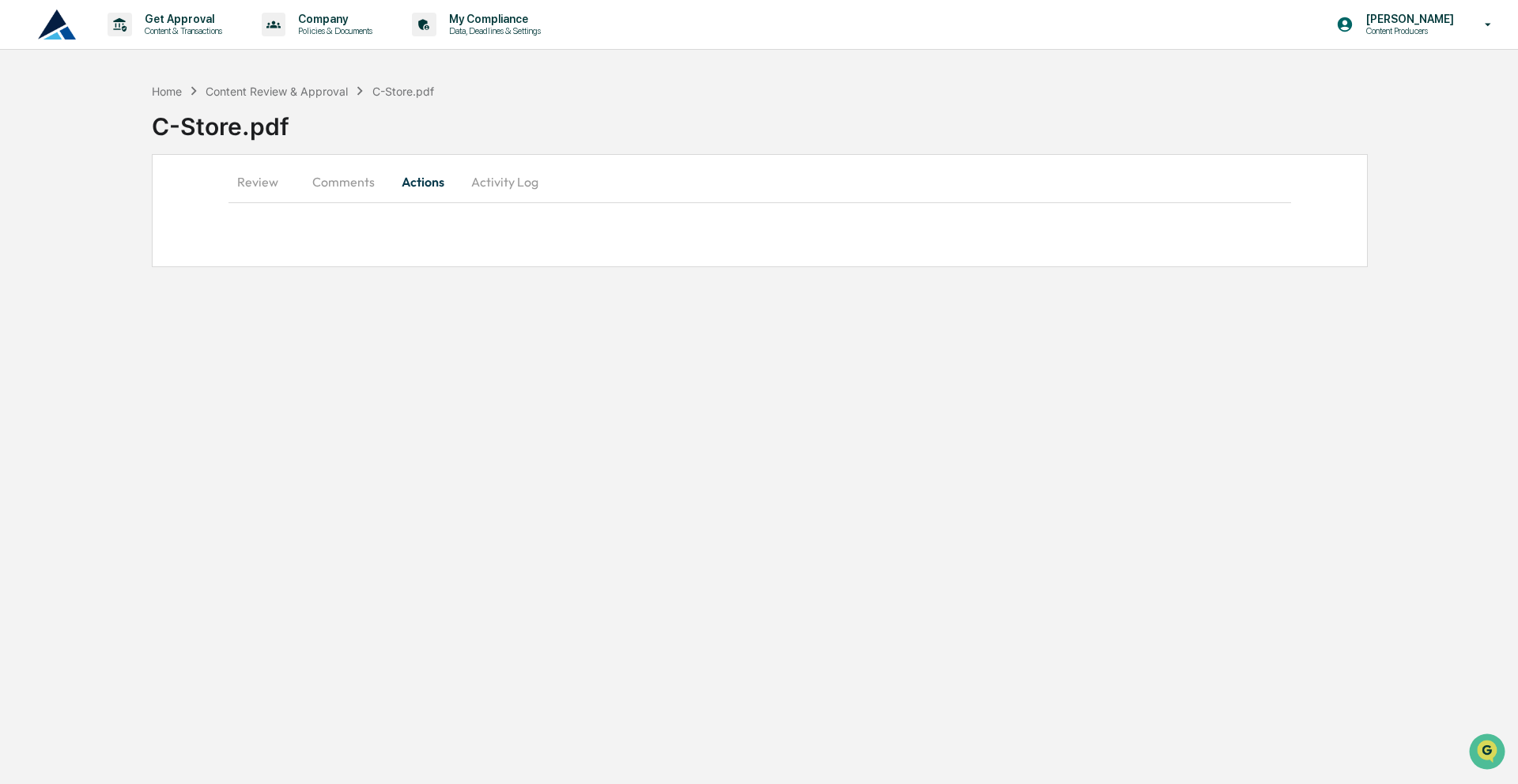
click at [382, 180] on button "Comments" at bounding box center [344, 182] width 88 height 38
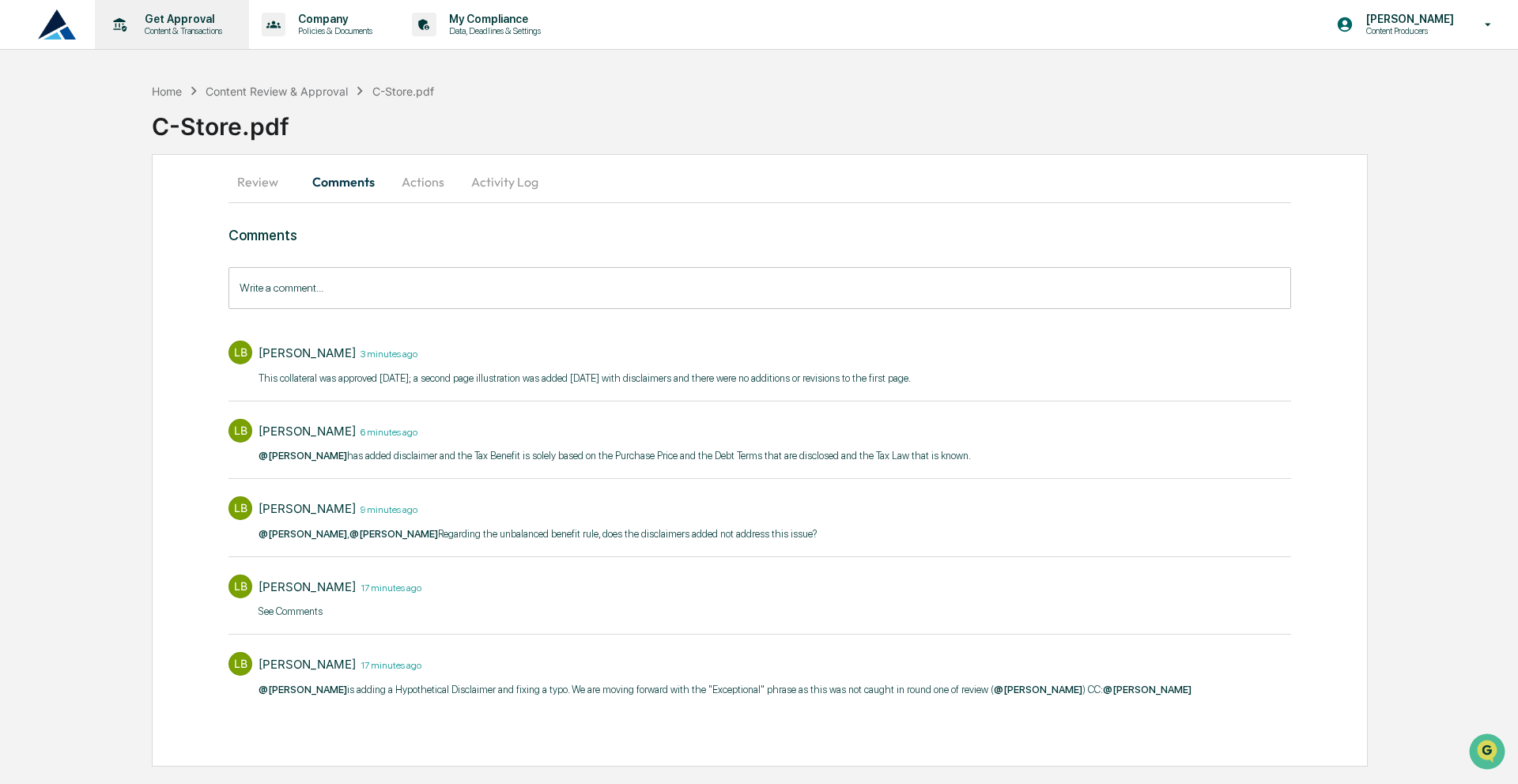
click at [221, 34] on p "Content & Transactions" at bounding box center [181, 30] width 98 height 11
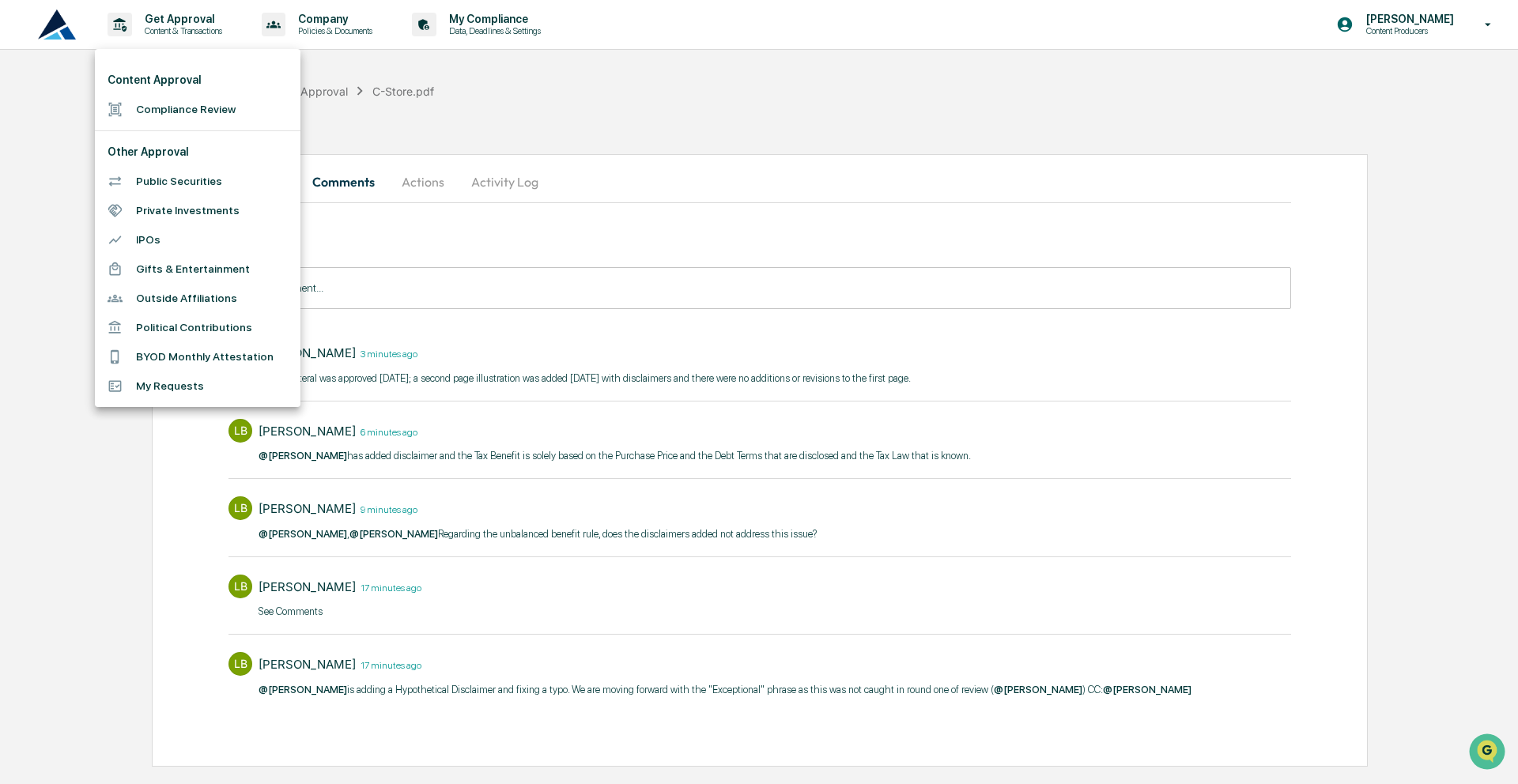
click at [216, 103] on li "Compliance Review" at bounding box center [198, 109] width 206 height 29
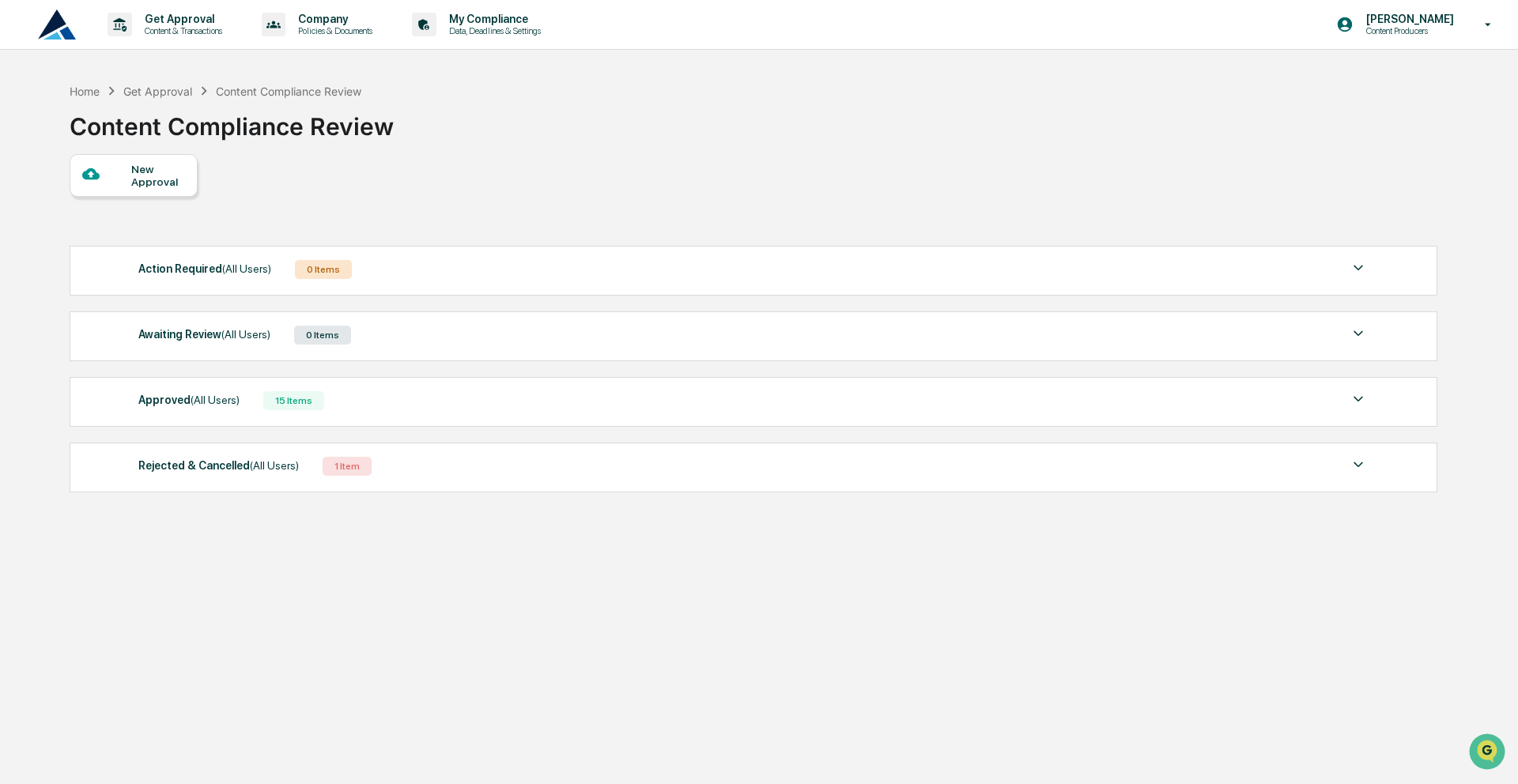
click at [364, 403] on div "Approved (All Users) 15 Items" at bounding box center [752, 401] width 1229 height 22
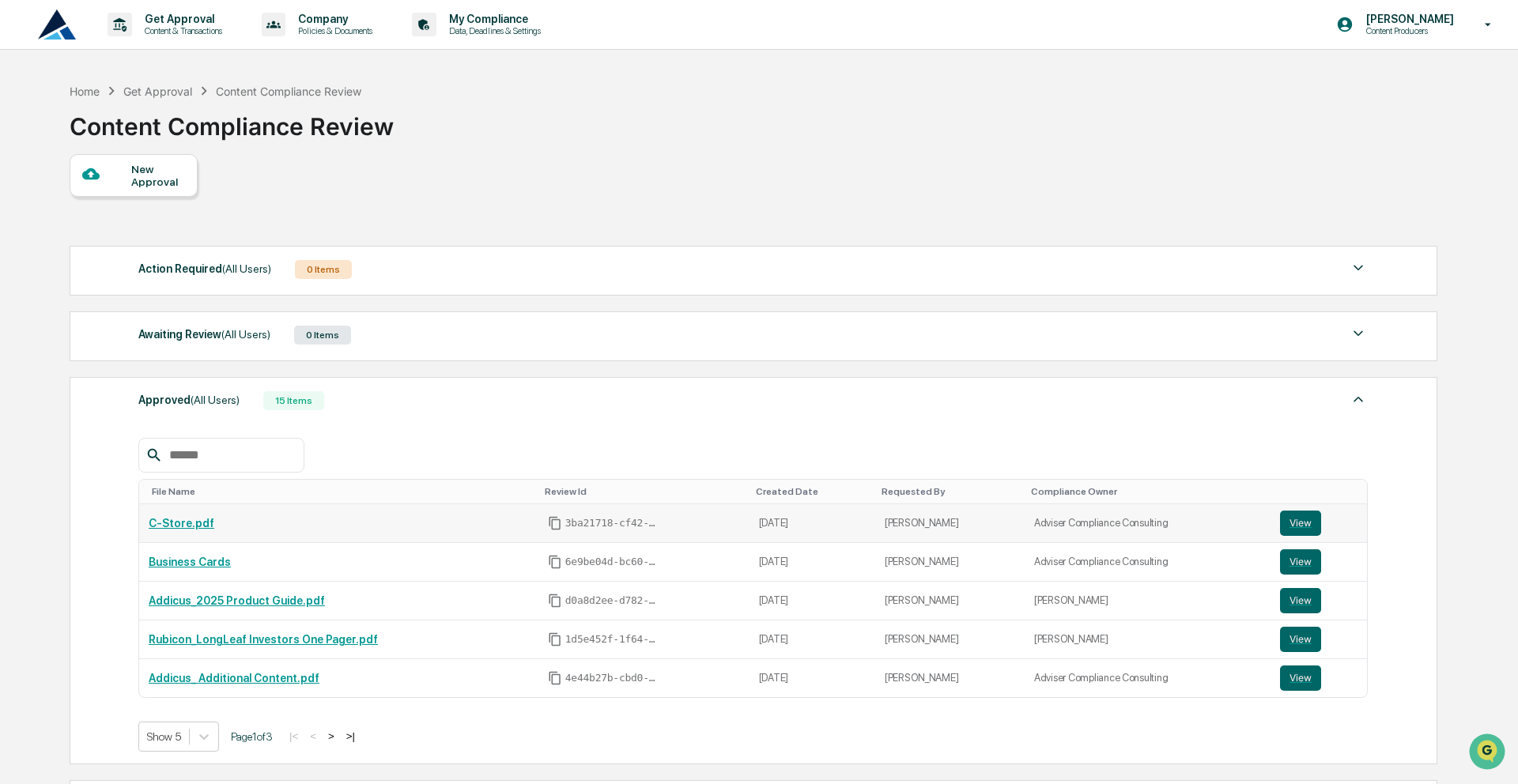
click at [187, 526] on link "C-Store.pdf" at bounding box center [182, 523] width 66 height 13
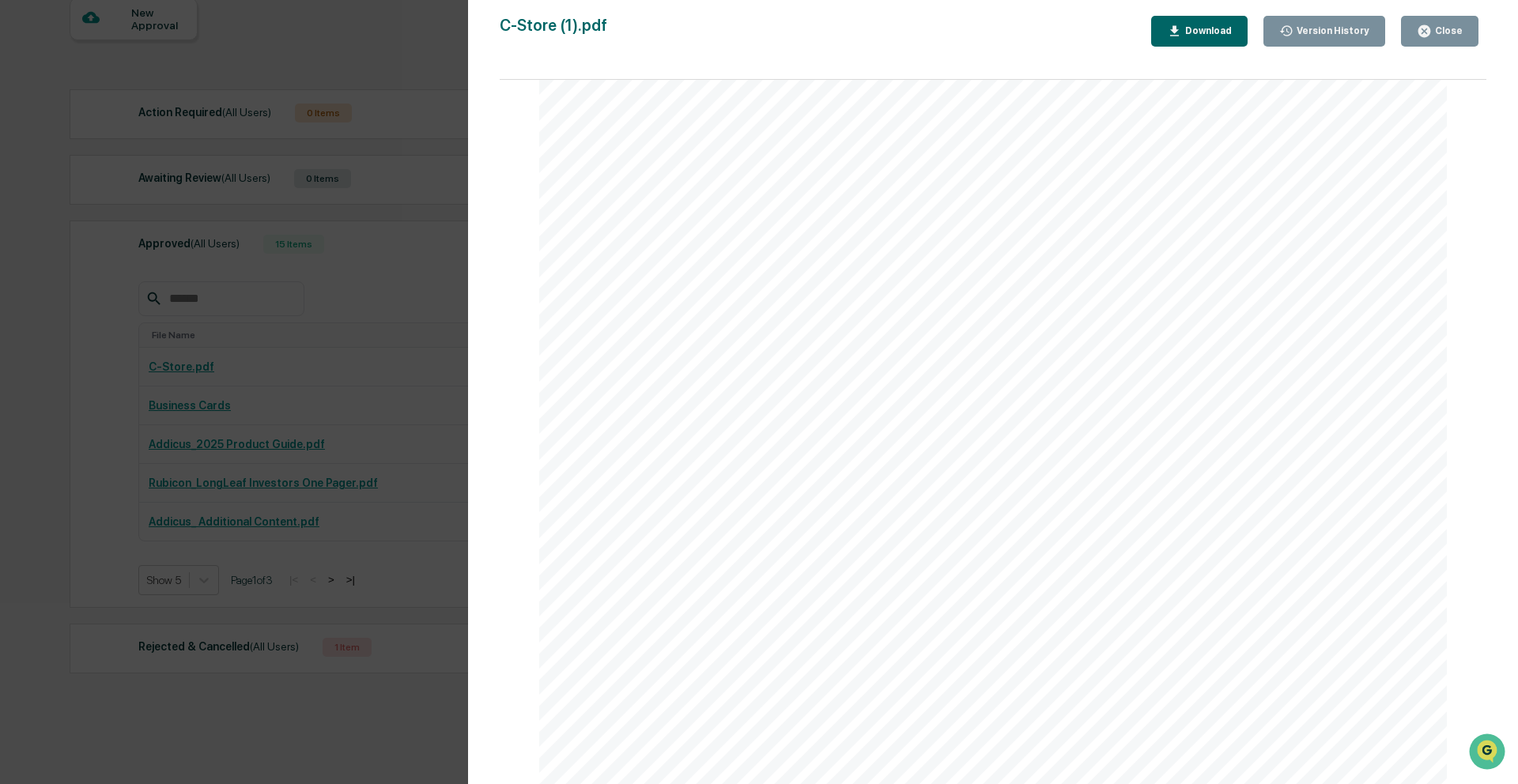
scroll to position [194, 0]
